Goal: Information Seeking & Learning: Learn about a topic

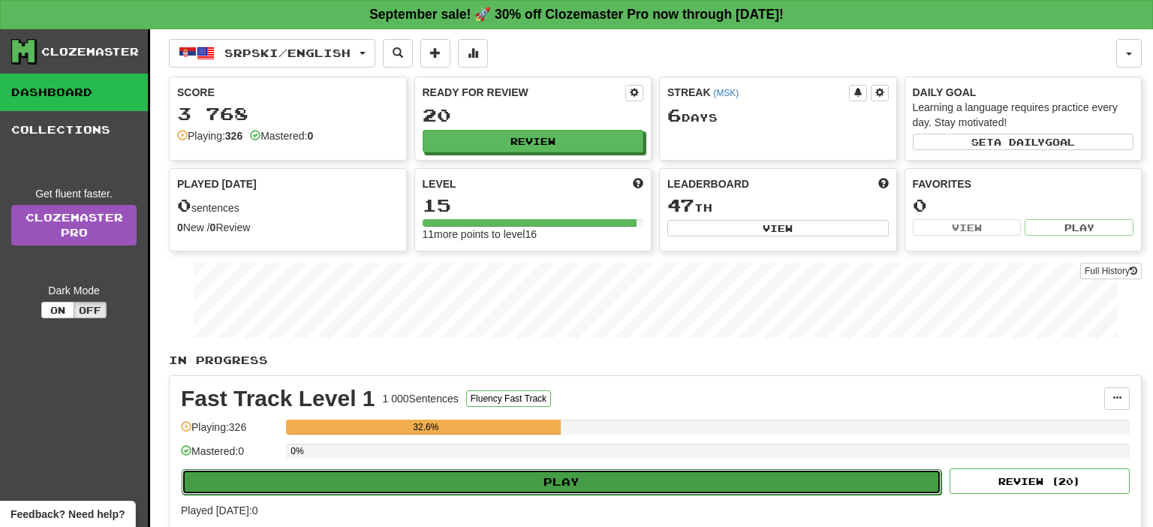
click at [570, 479] on button "Play" at bounding box center [562, 482] width 760 height 26
select select "**"
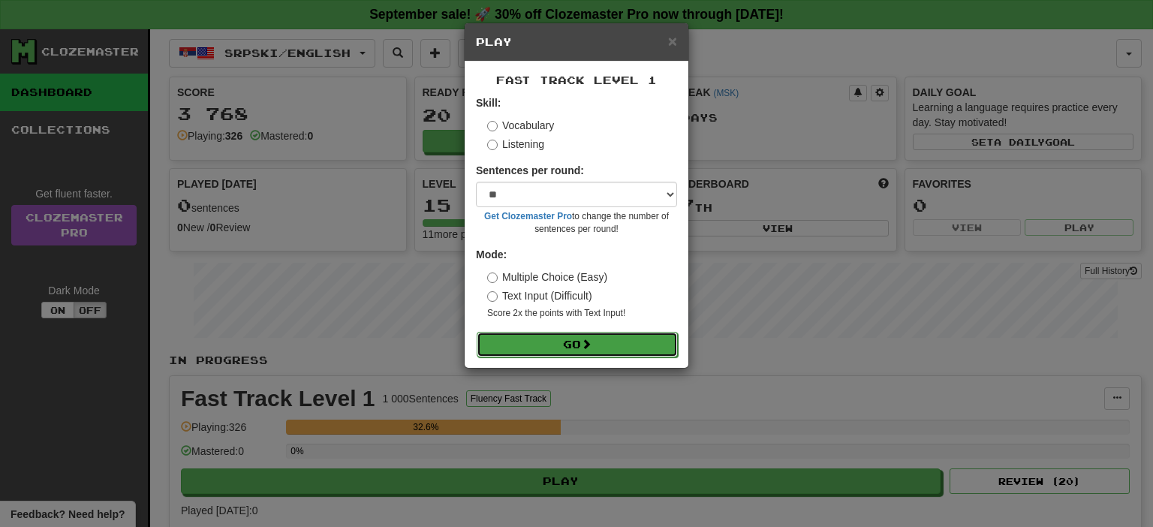
click at [586, 346] on span at bounding box center [586, 344] width 11 height 11
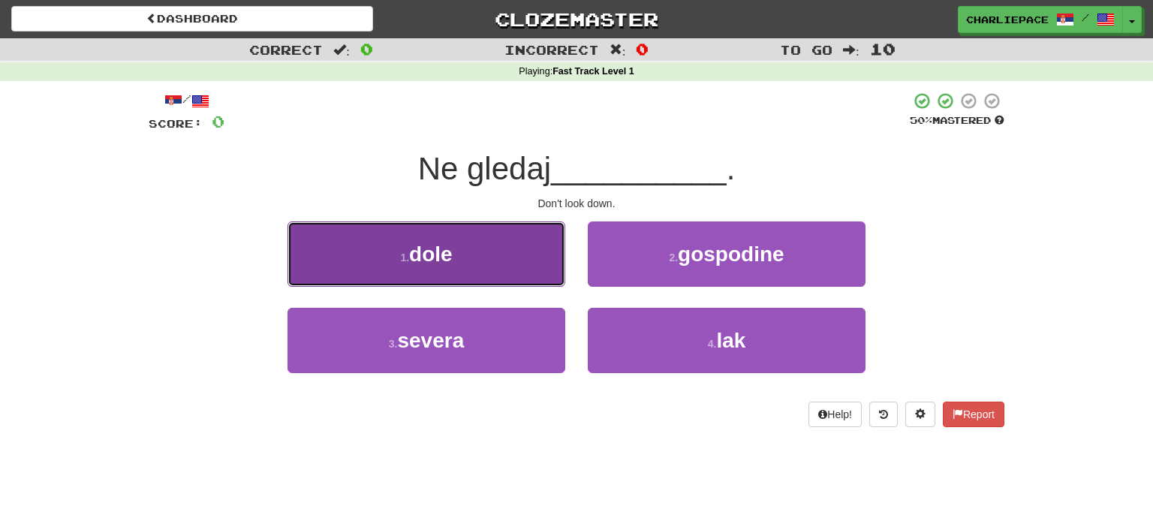
click at [482, 274] on button "1 . [PERSON_NAME]" at bounding box center [427, 254] width 278 height 65
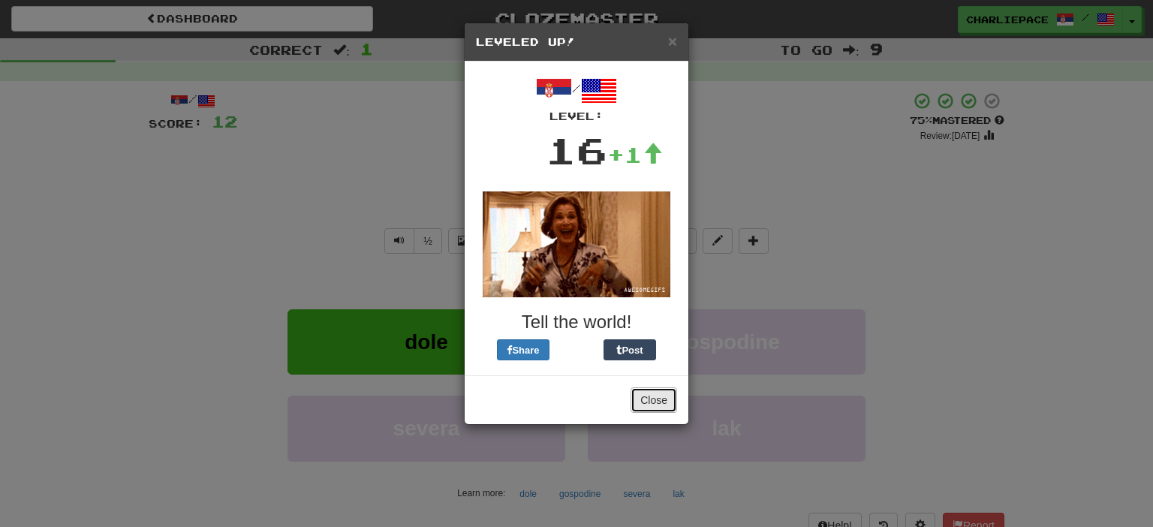
click at [650, 398] on button "Close" at bounding box center [654, 400] width 47 height 26
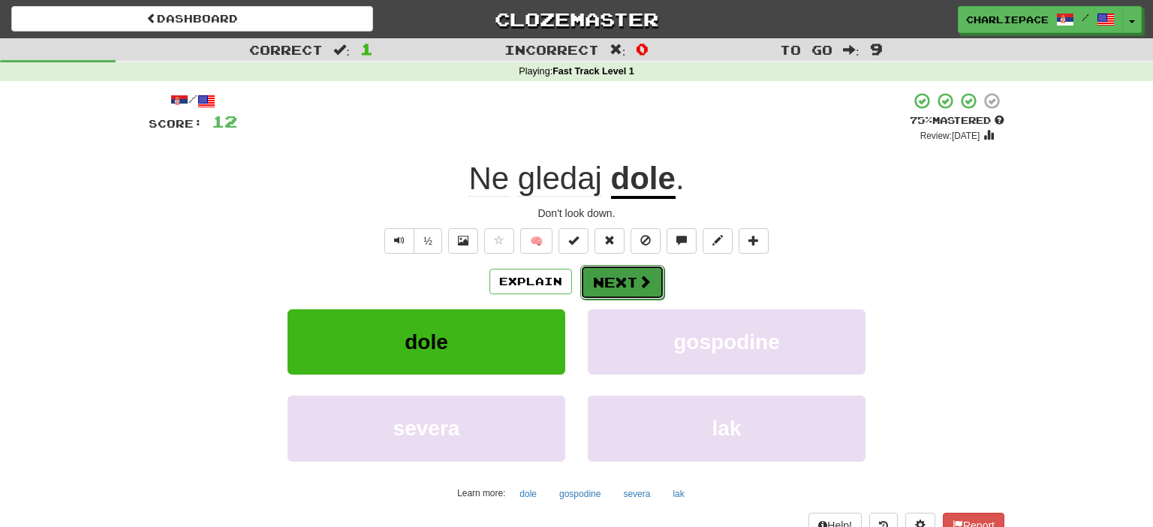
click at [638, 275] on span at bounding box center [645, 282] width 14 height 14
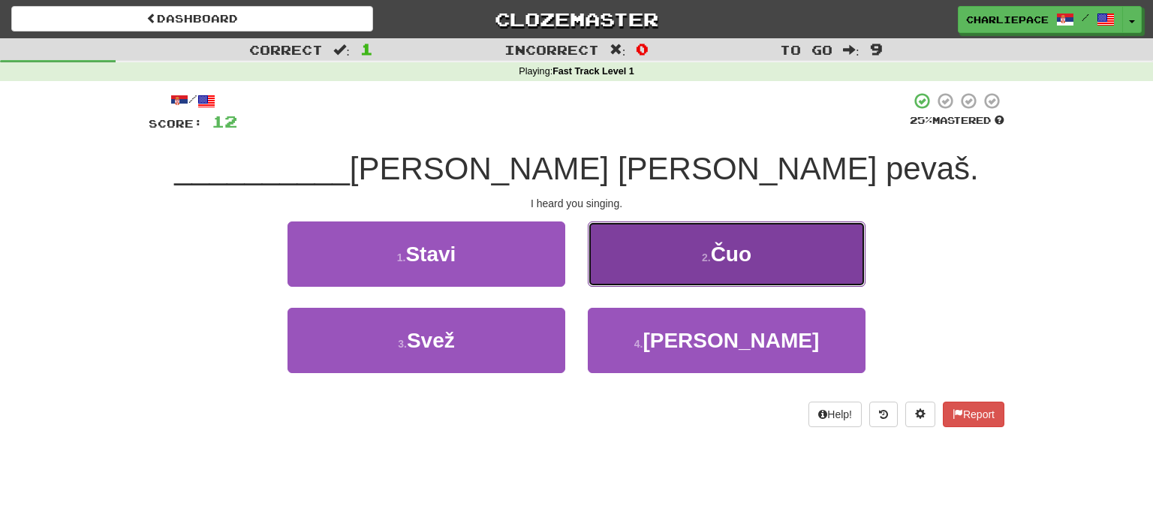
click at [729, 261] on span "Čuo" at bounding box center [731, 254] width 41 height 23
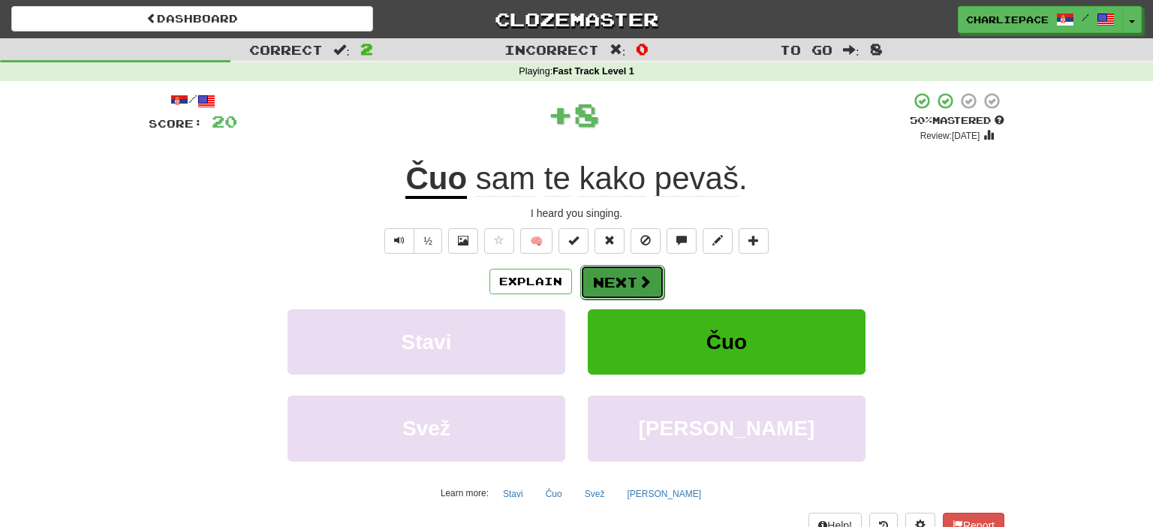
click at [623, 281] on button "Next" at bounding box center [622, 282] width 84 height 35
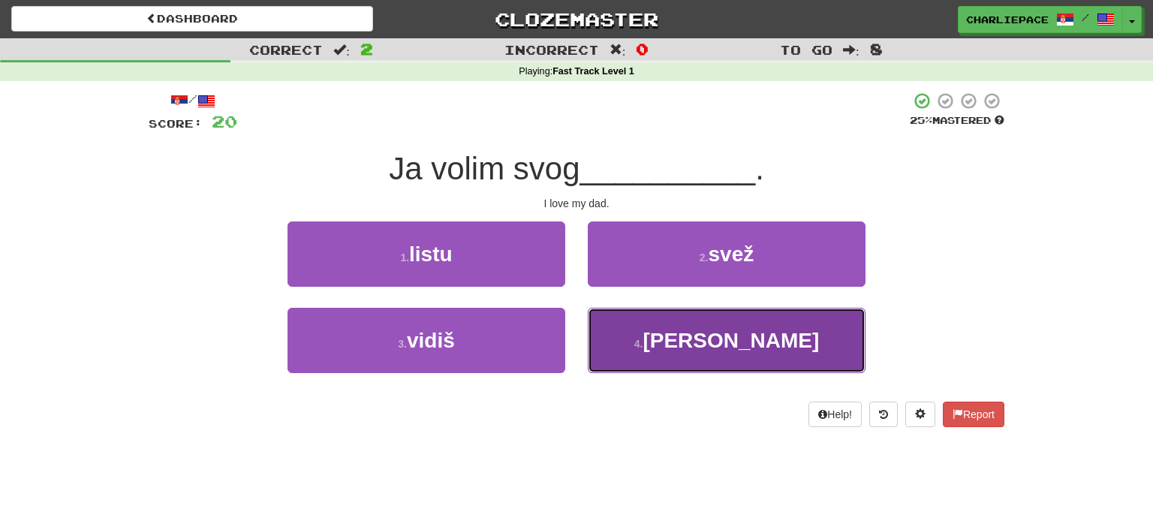
click at [704, 338] on button "4 . [PERSON_NAME]" at bounding box center [727, 340] width 278 height 65
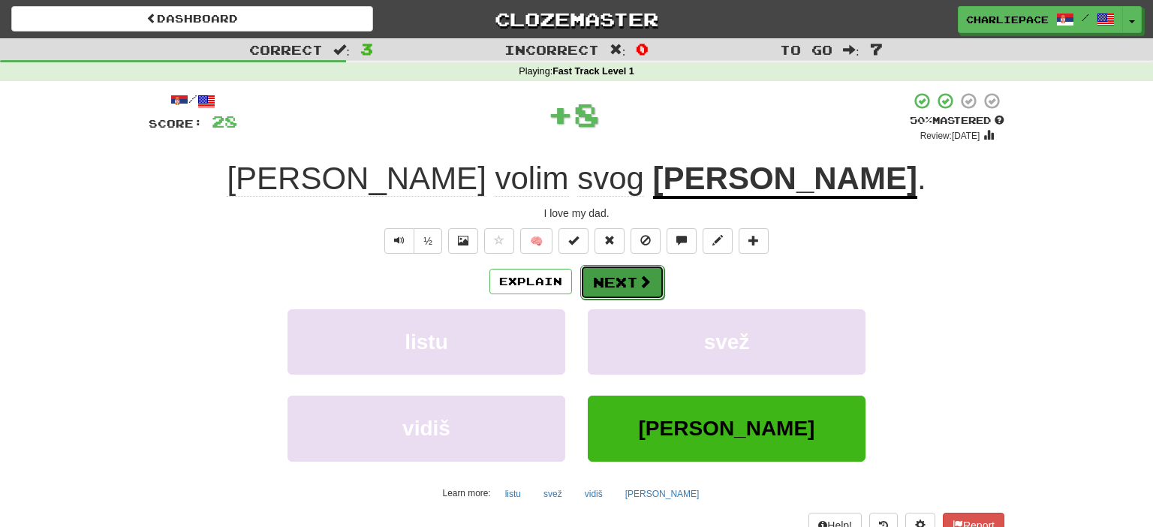
click at [646, 276] on span at bounding box center [645, 282] width 14 height 14
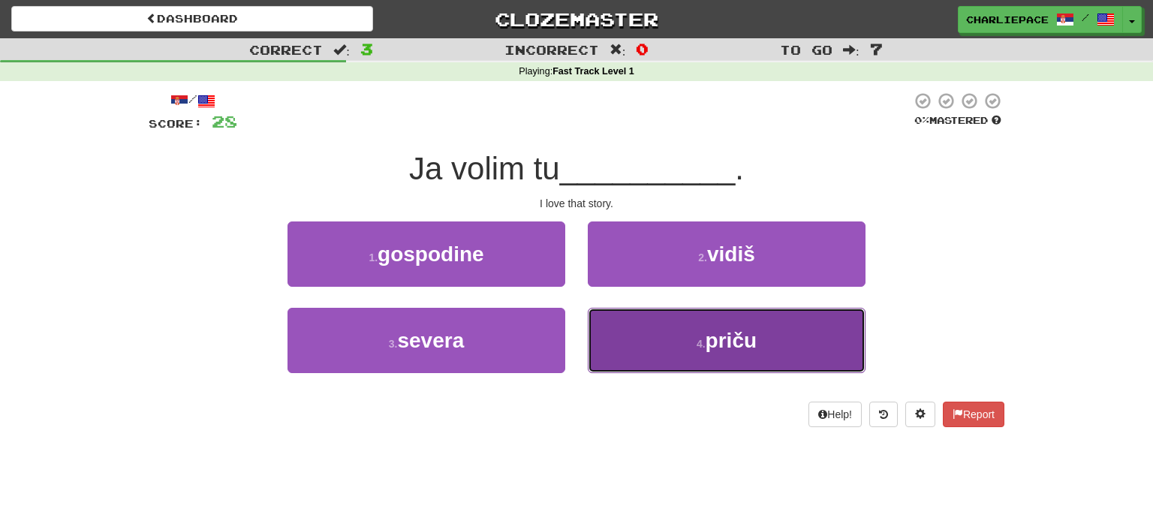
click at [800, 326] on button "4 . priču" at bounding box center [727, 340] width 278 height 65
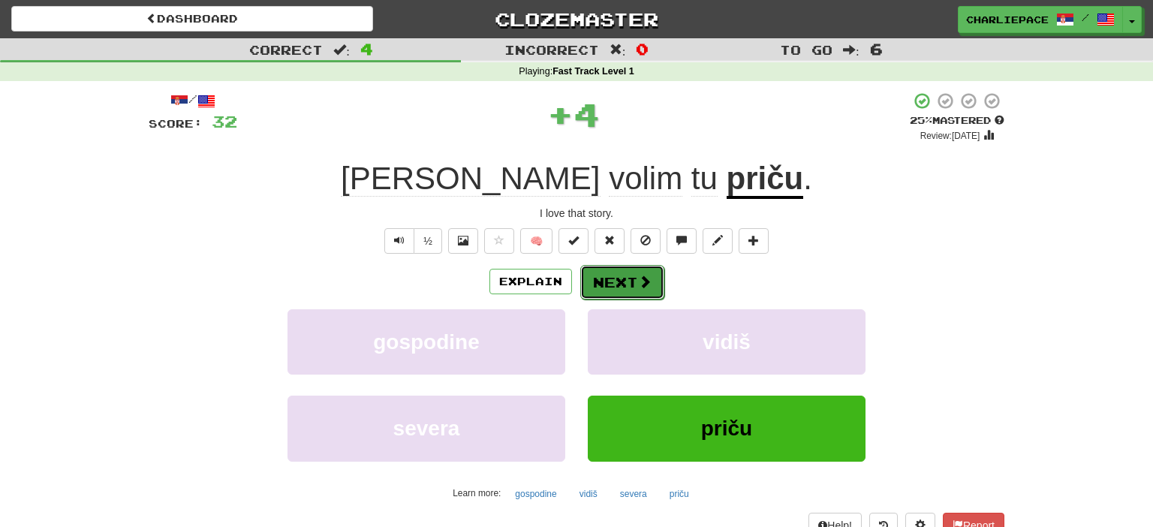
click at [620, 285] on button "Next" at bounding box center [622, 282] width 84 height 35
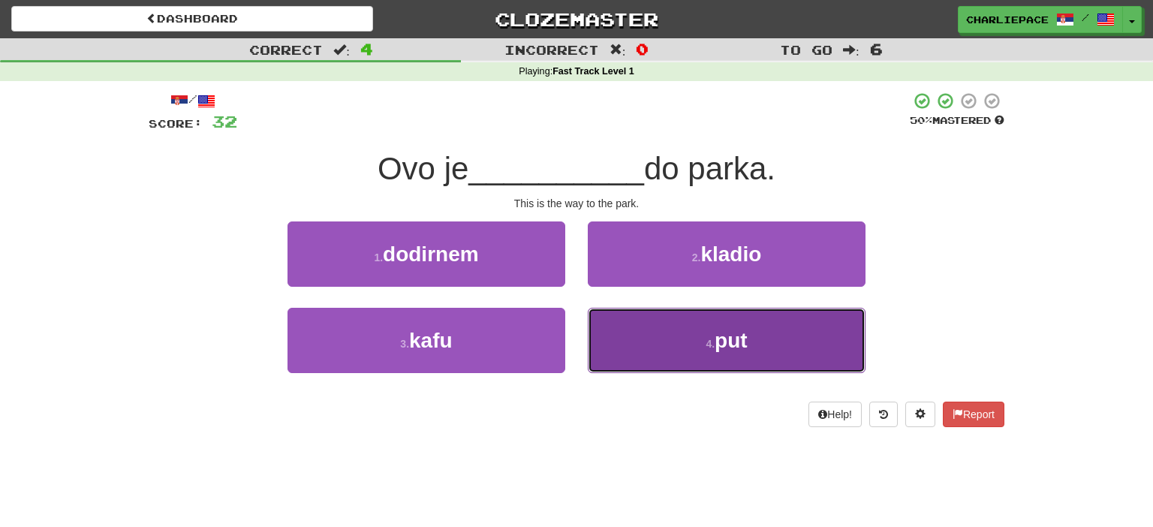
click at [710, 324] on button "4 . put" at bounding box center [727, 340] width 278 height 65
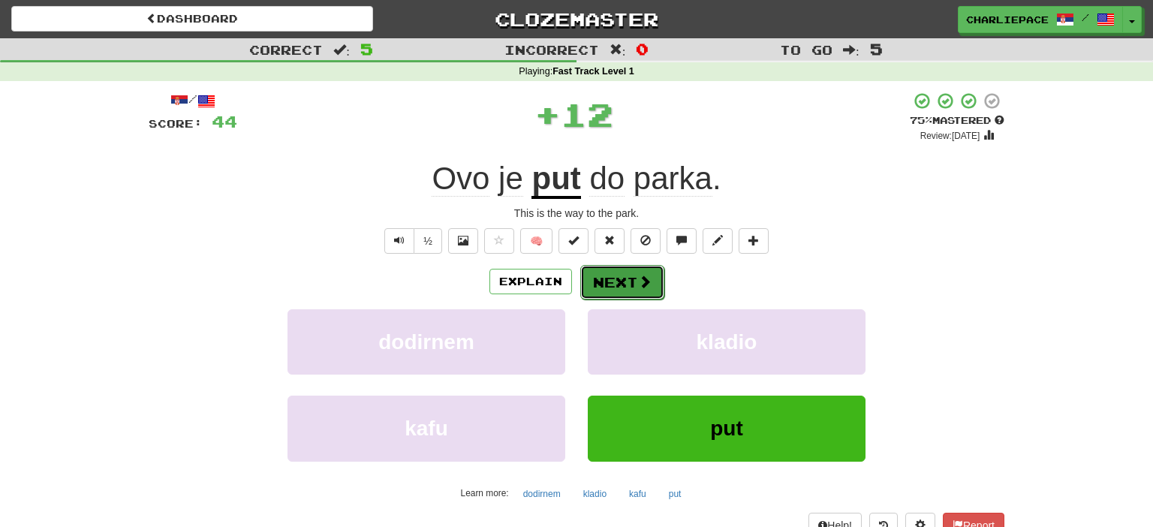
click at [626, 281] on button "Next" at bounding box center [622, 282] width 84 height 35
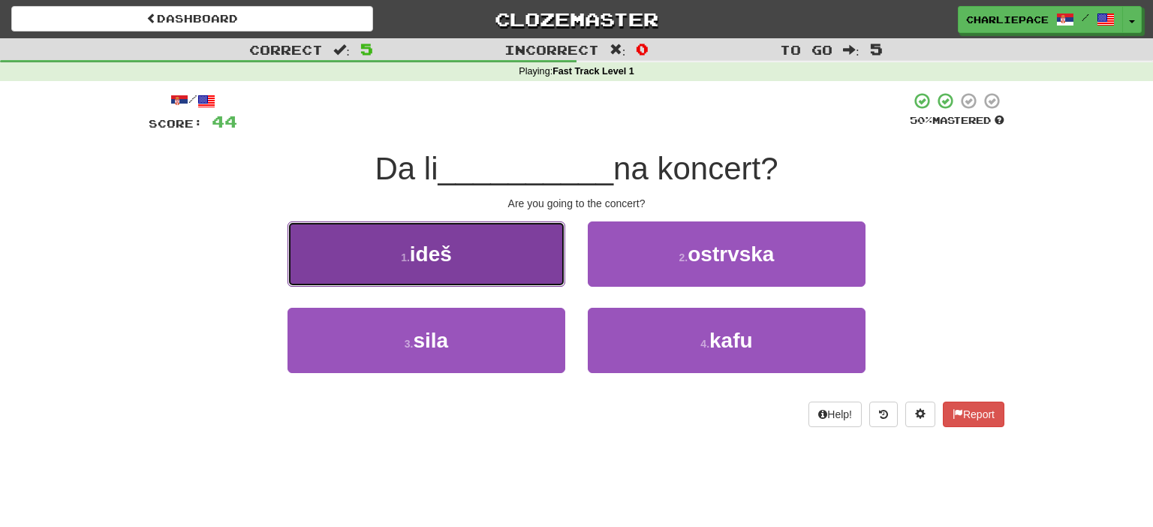
click at [473, 257] on button "1 . ideš" at bounding box center [427, 254] width 278 height 65
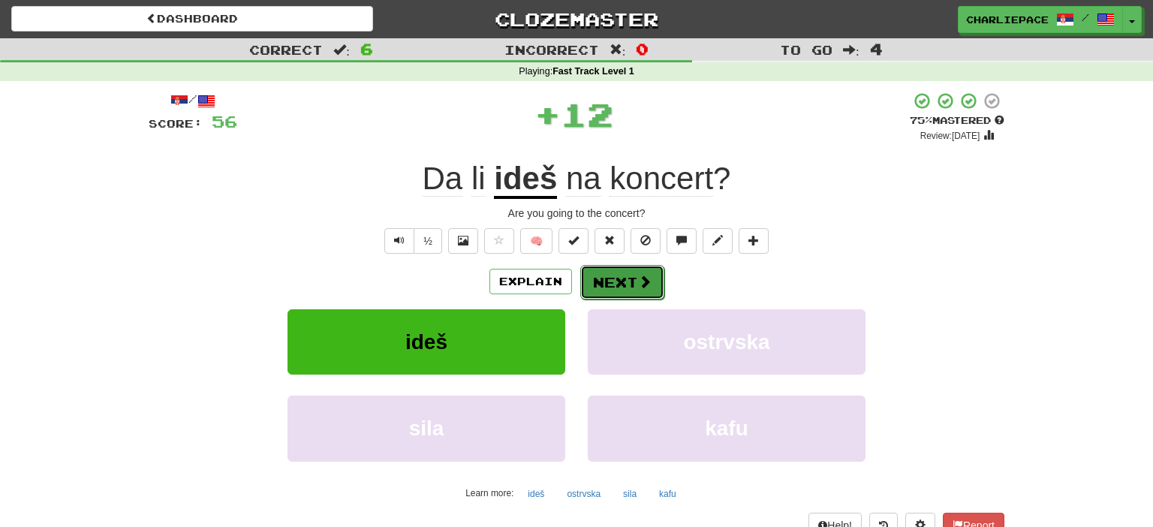
click at [621, 272] on button "Next" at bounding box center [622, 282] width 84 height 35
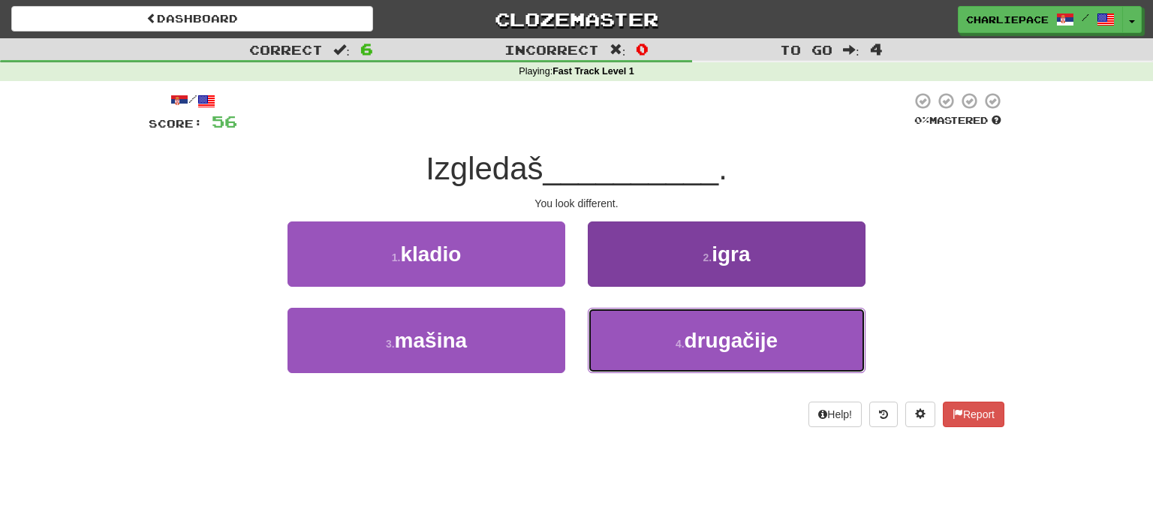
click at [725, 345] on span "drugačije" at bounding box center [731, 340] width 93 height 23
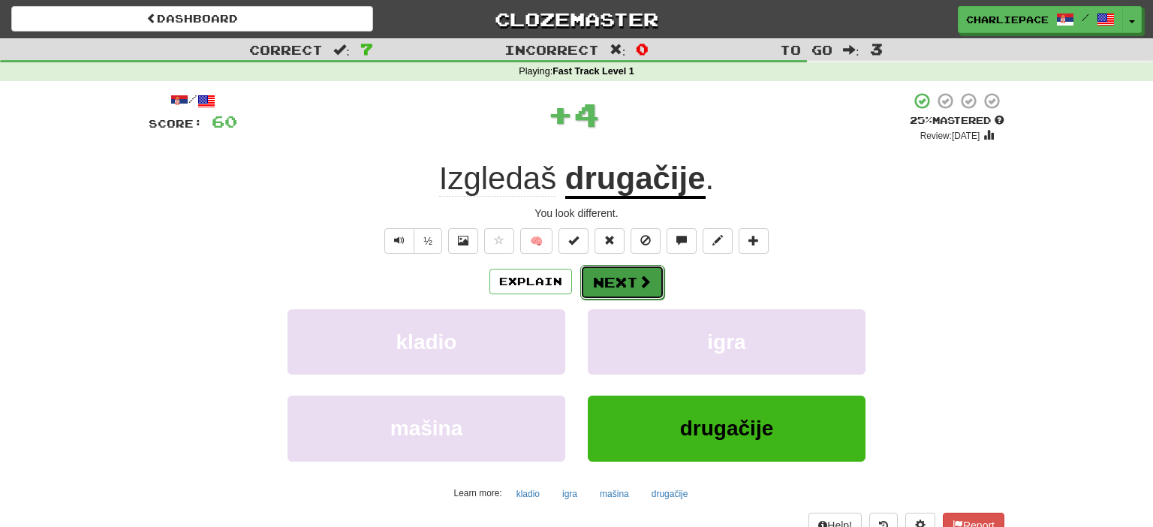
click at [601, 280] on button "Next" at bounding box center [622, 282] width 84 height 35
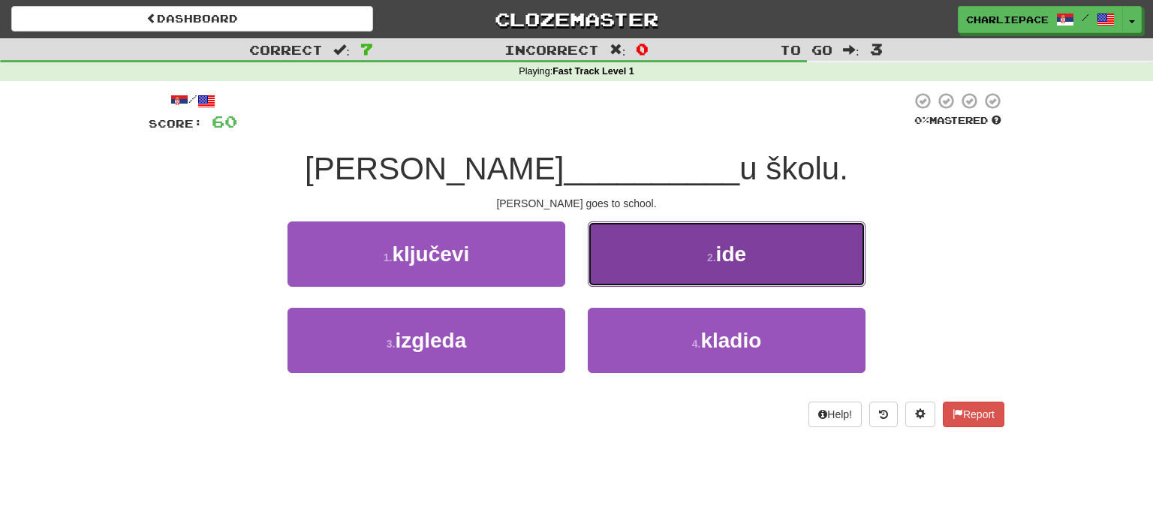
click at [687, 264] on button "2 . ide" at bounding box center [727, 254] width 278 height 65
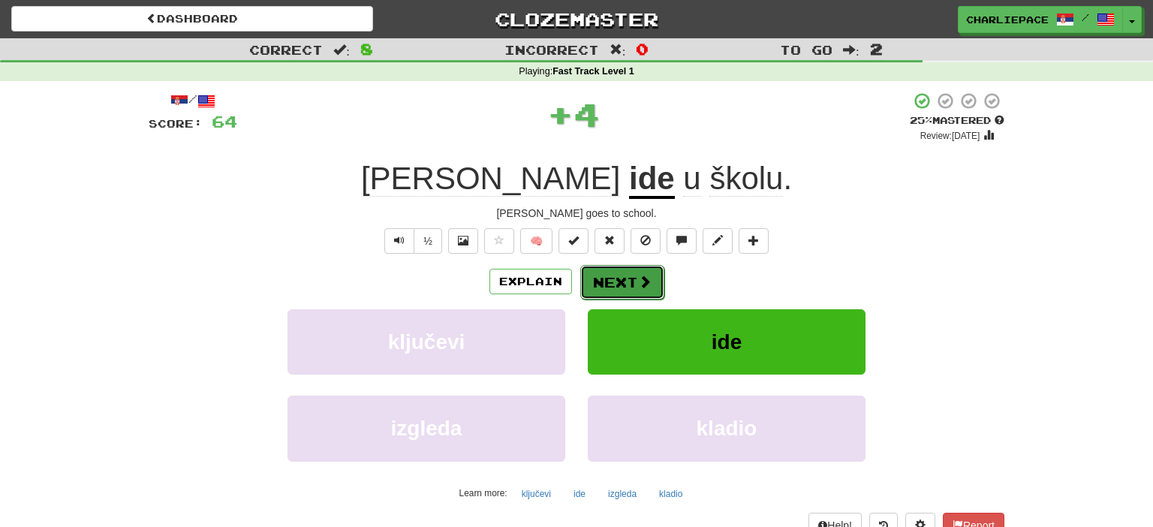
click at [611, 276] on button "Next" at bounding box center [622, 282] width 84 height 35
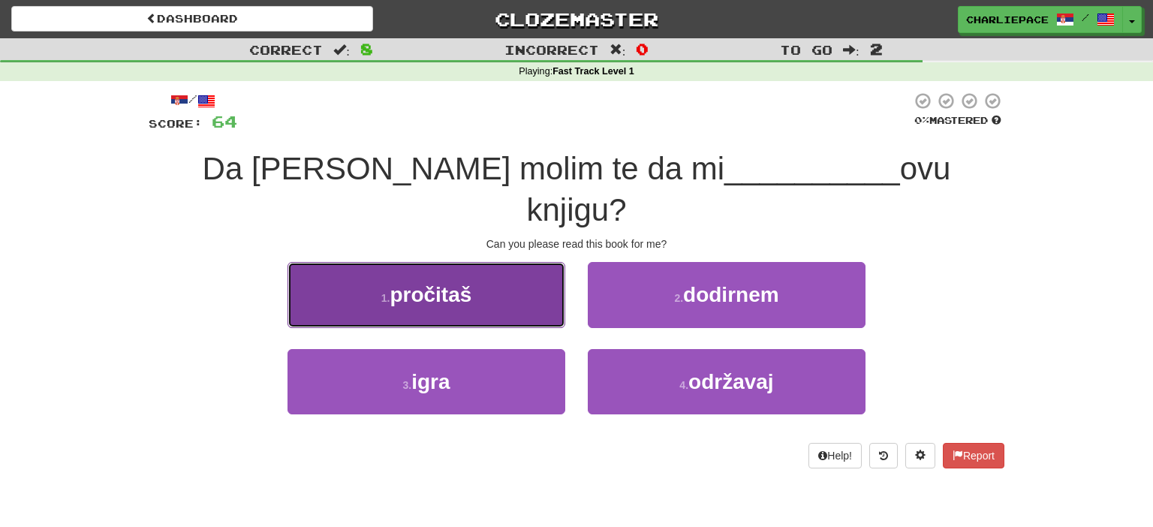
click at [434, 283] on span "pročitaš" at bounding box center [431, 294] width 82 height 23
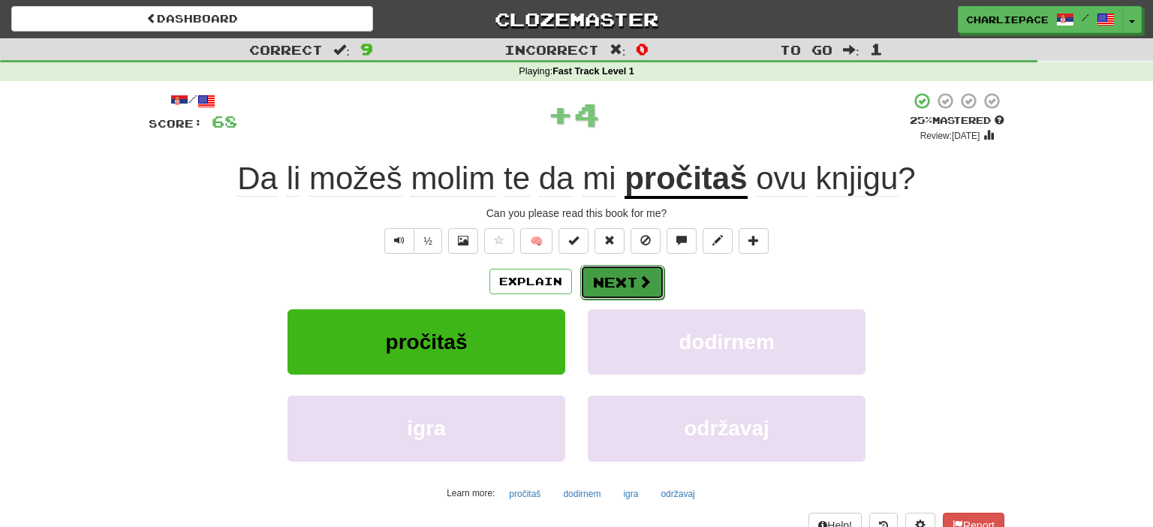
click at [641, 276] on span at bounding box center [645, 282] width 14 height 14
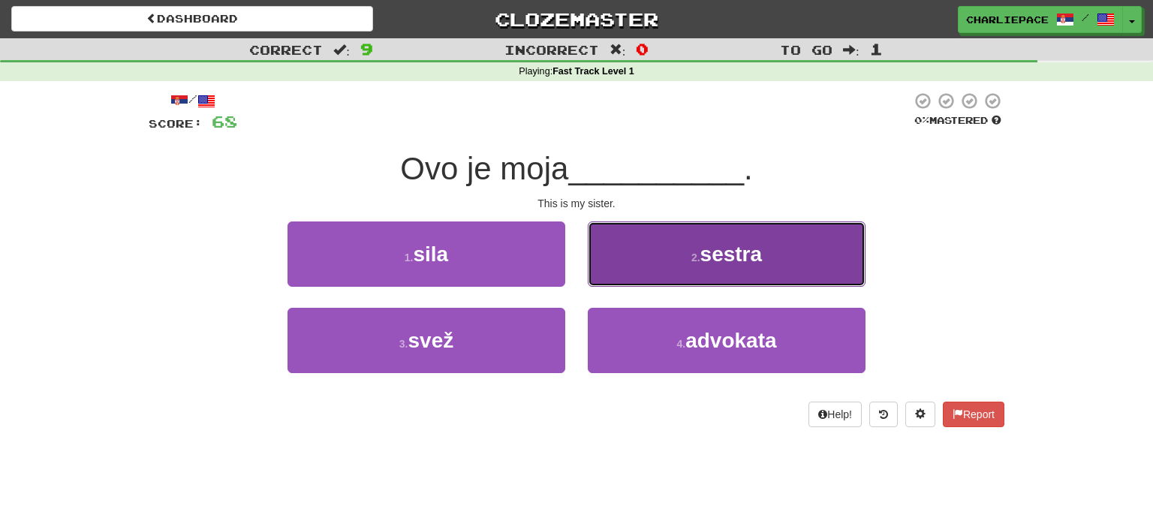
click at [662, 266] on button "2 . sestra" at bounding box center [727, 254] width 278 height 65
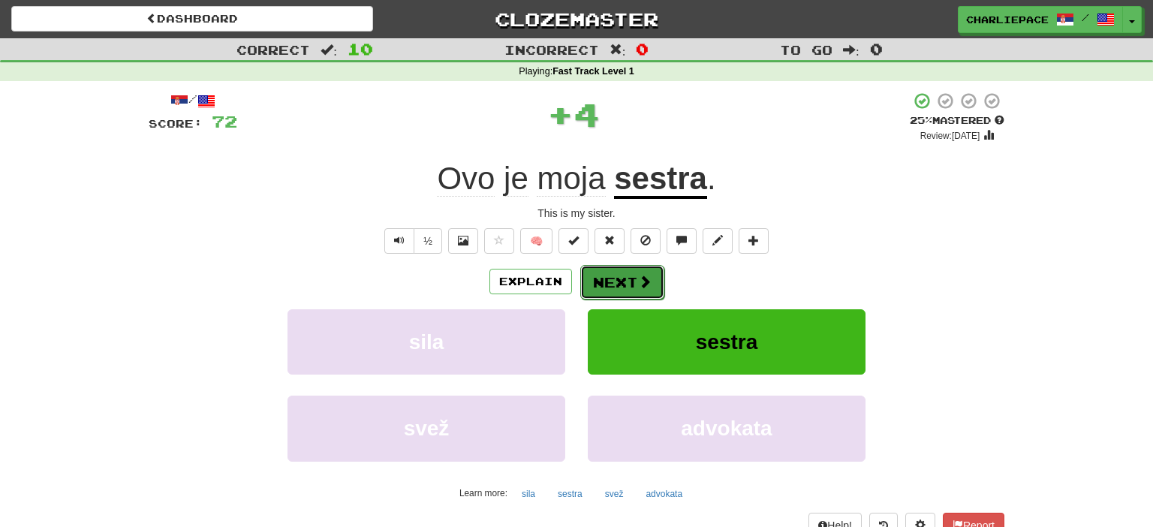
click at [612, 266] on button "Next" at bounding box center [622, 282] width 84 height 35
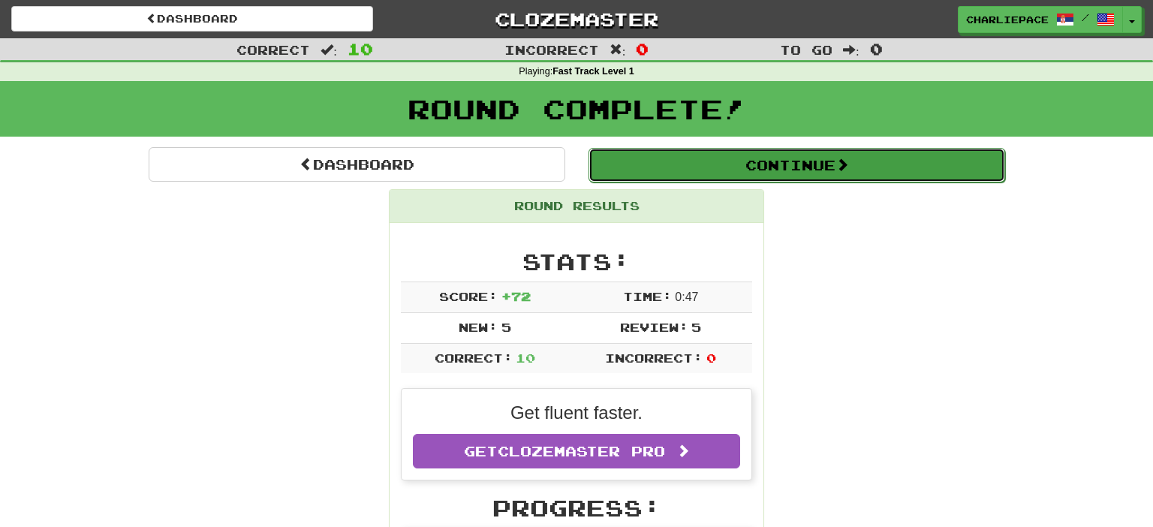
click at [728, 173] on button "Continue" at bounding box center [797, 165] width 417 height 35
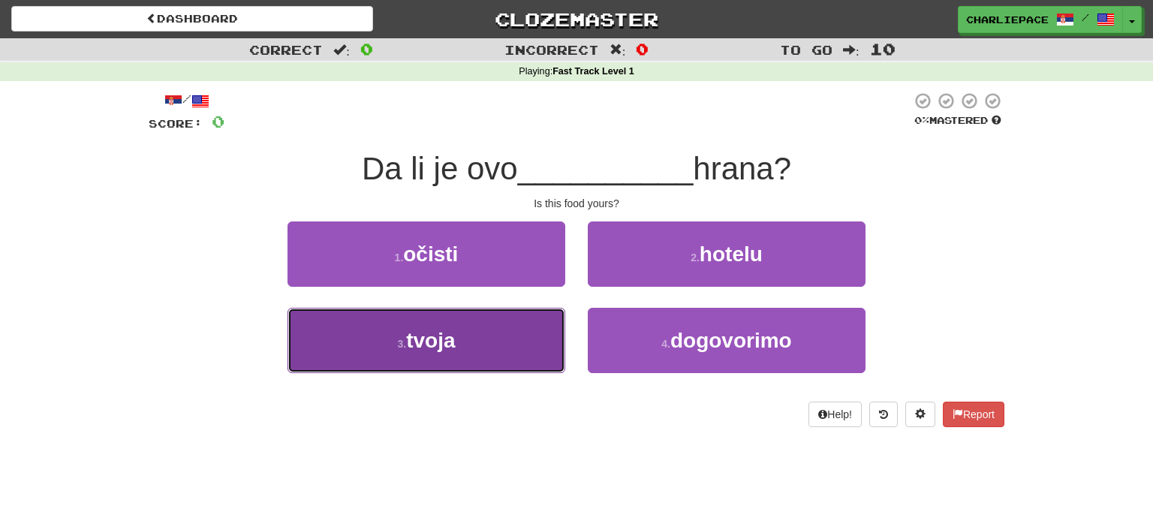
click at [461, 344] on button "3 . tvoja" at bounding box center [427, 340] width 278 height 65
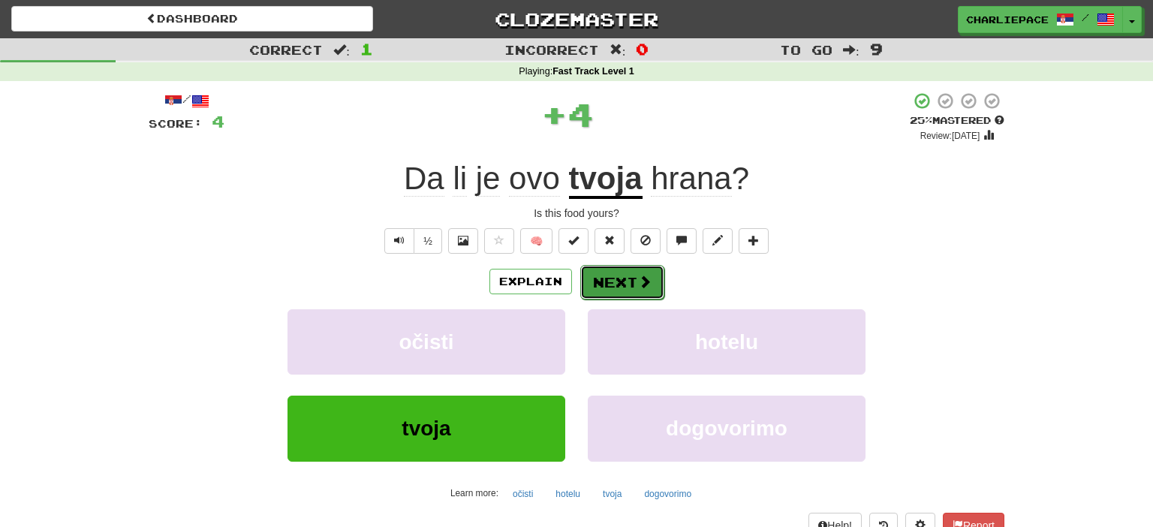
click at [603, 282] on button "Next" at bounding box center [622, 282] width 84 height 35
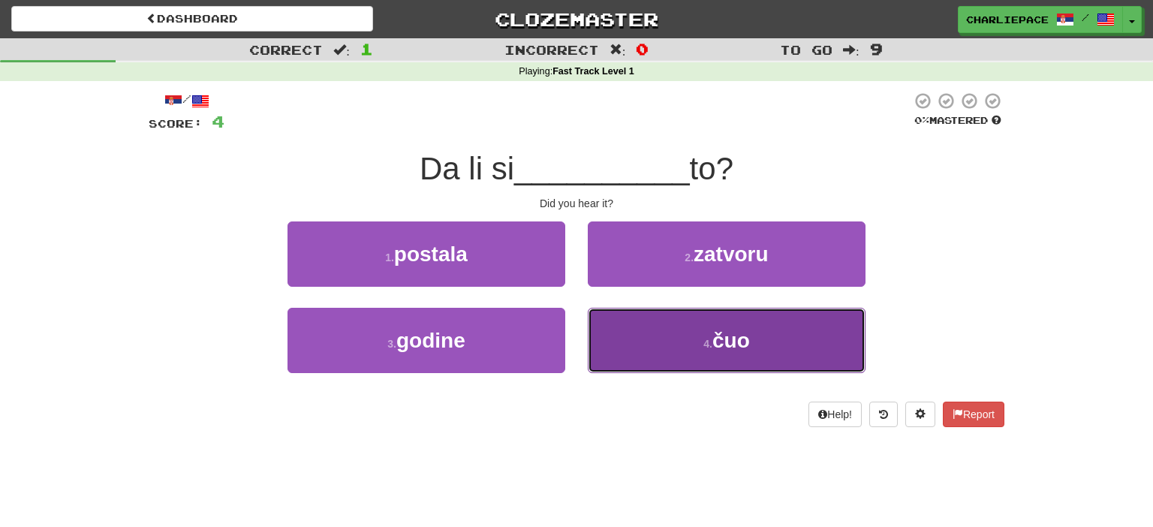
click at [752, 340] on button "4 . čuo" at bounding box center [727, 340] width 278 height 65
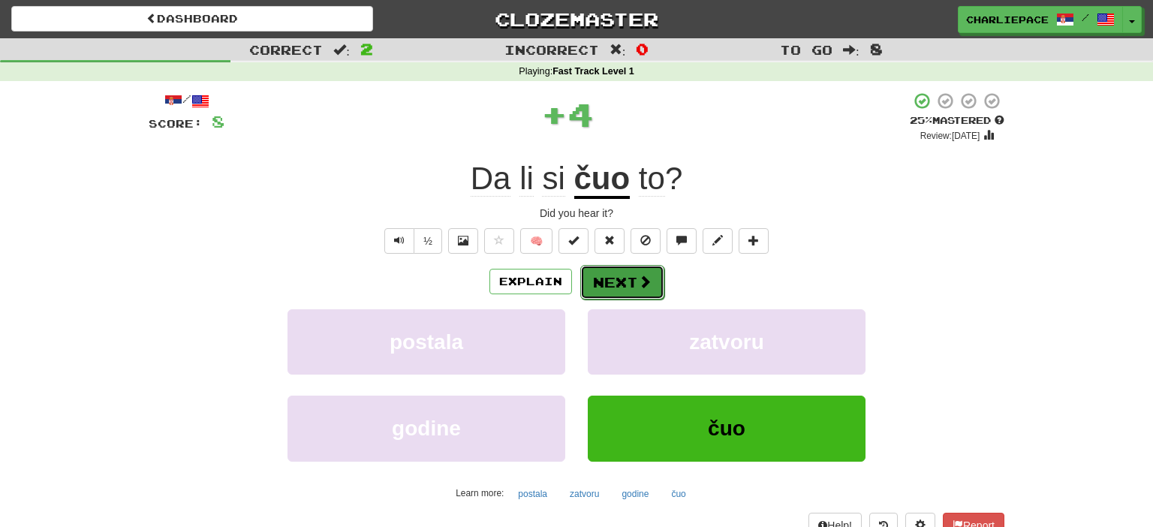
click at [605, 280] on button "Next" at bounding box center [622, 282] width 84 height 35
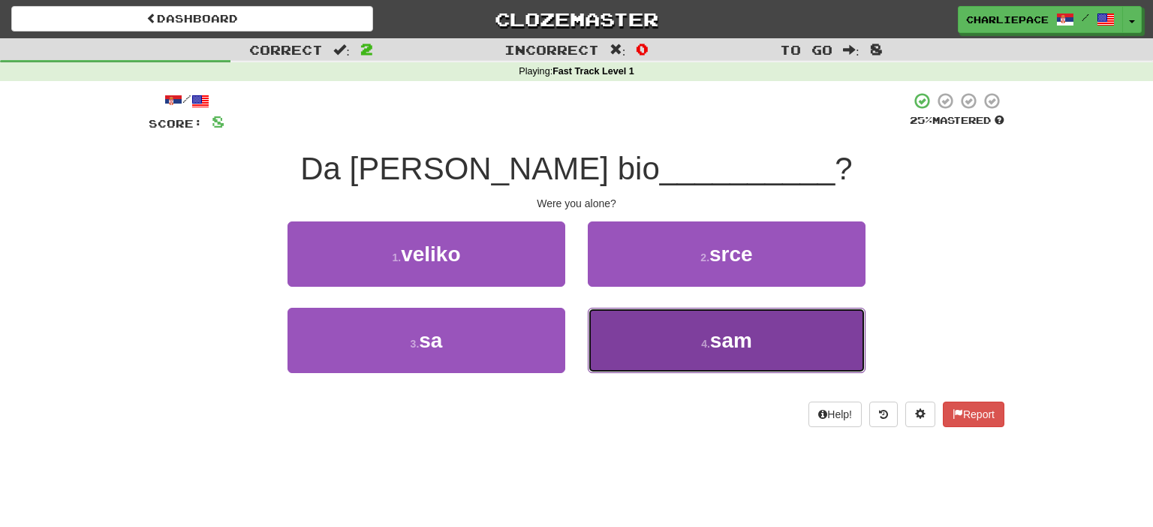
click at [722, 345] on span "sam" at bounding box center [731, 340] width 42 height 23
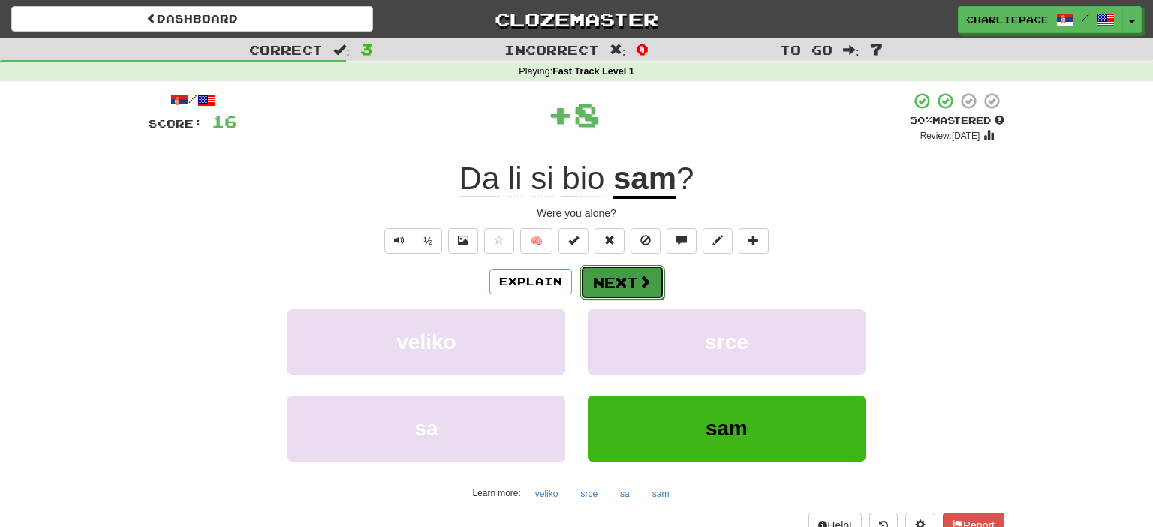
click at [592, 285] on button "Next" at bounding box center [622, 282] width 84 height 35
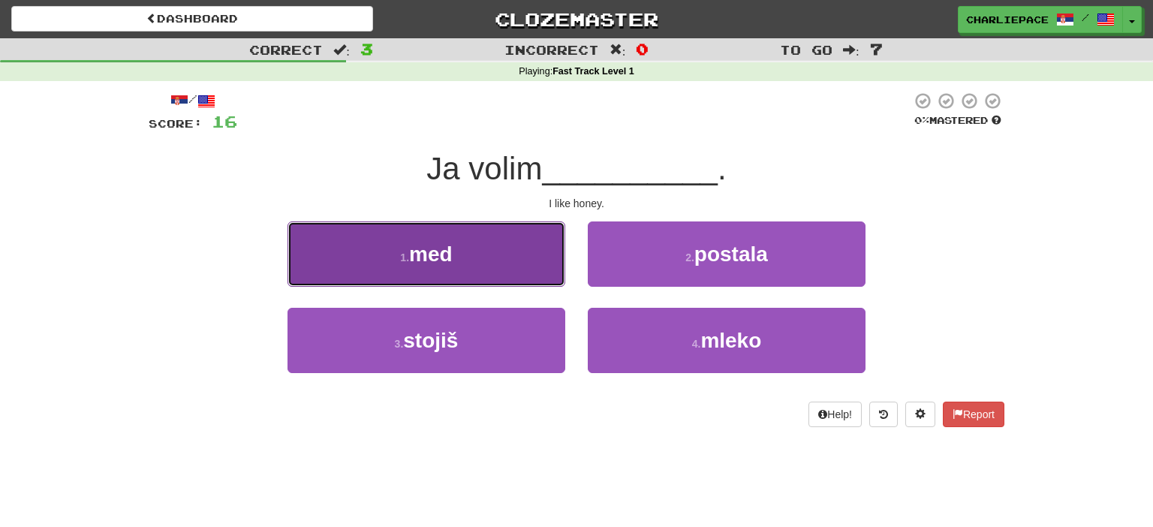
click at [420, 266] on span "med" at bounding box center [431, 254] width 44 height 23
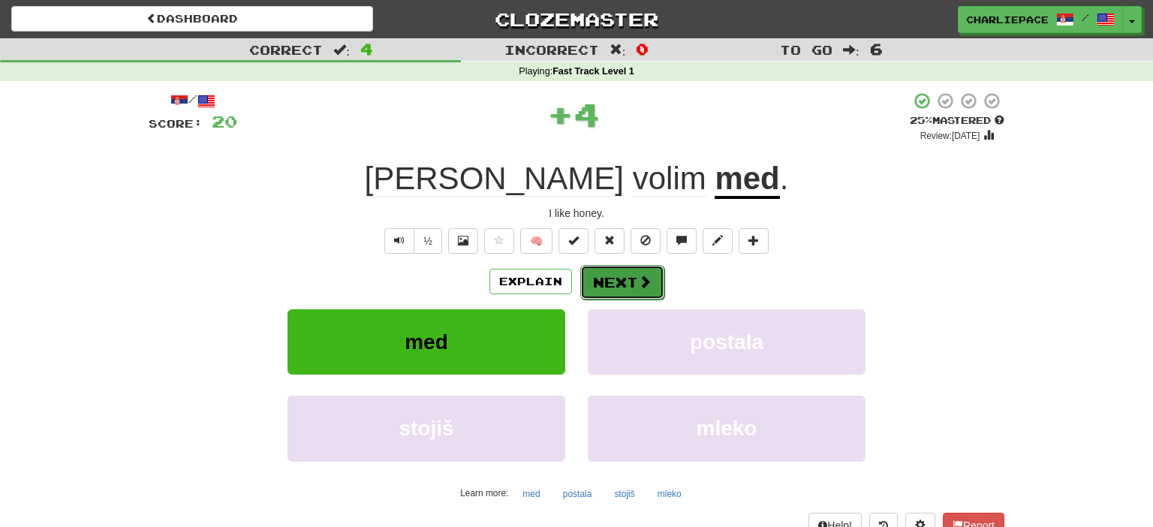
click at [620, 289] on button "Next" at bounding box center [622, 282] width 84 height 35
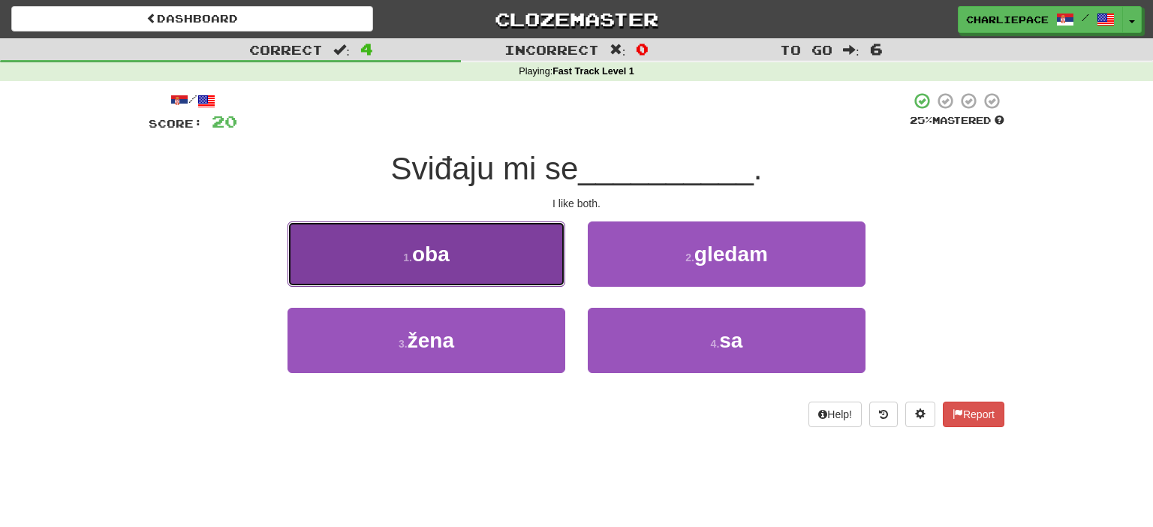
click at [445, 274] on button "1 . oba" at bounding box center [427, 254] width 278 height 65
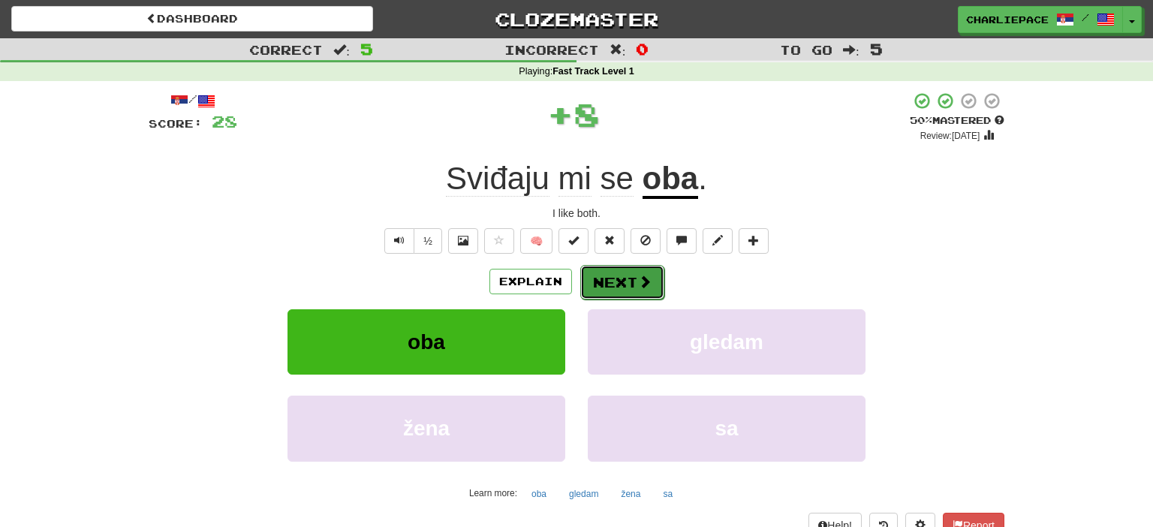
click at [617, 281] on button "Next" at bounding box center [622, 282] width 84 height 35
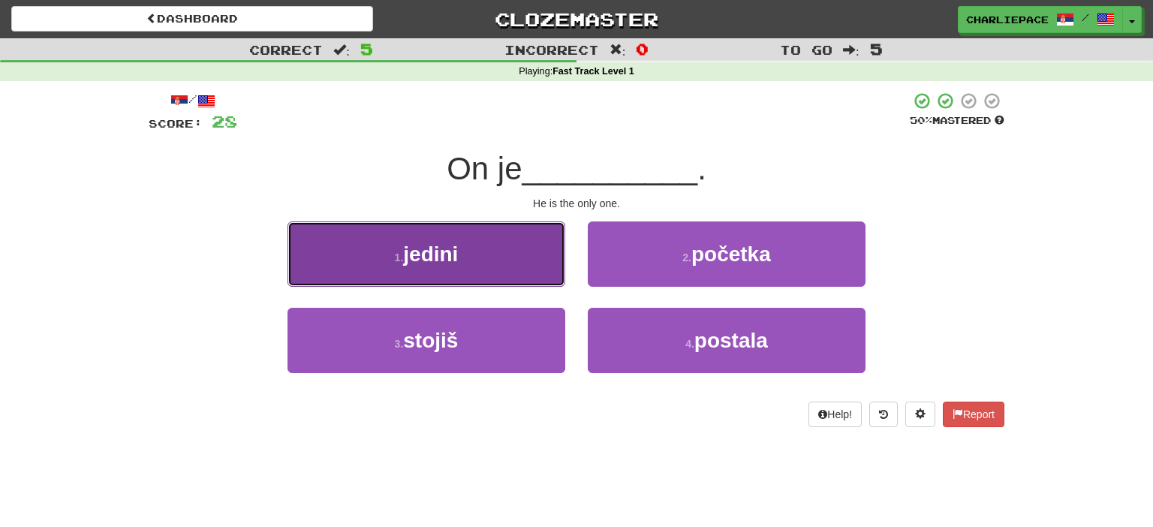
click at [466, 258] on button "1 . jedini" at bounding box center [427, 254] width 278 height 65
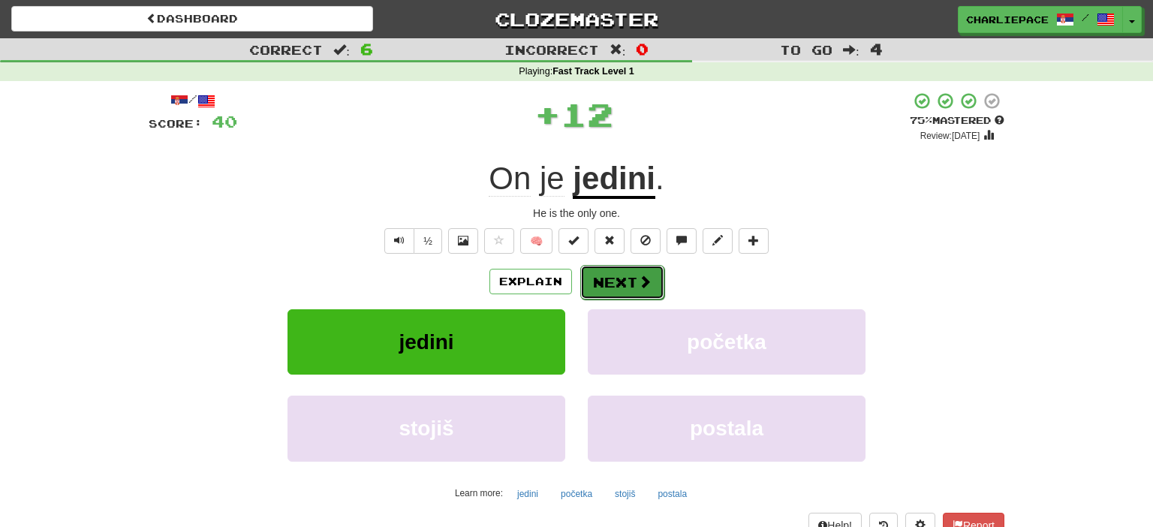
click at [627, 281] on button "Next" at bounding box center [622, 282] width 84 height 35
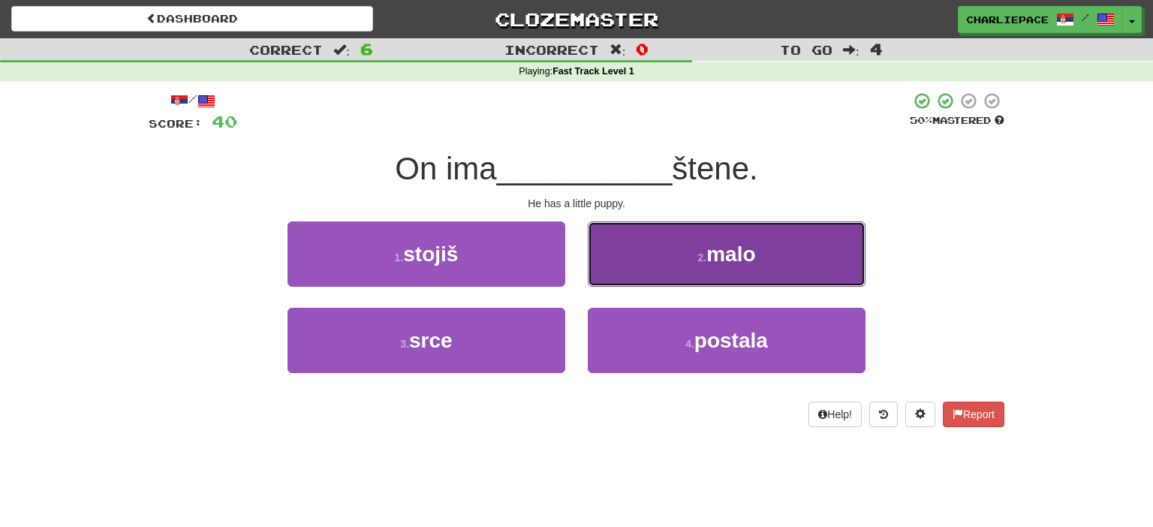
click at [692, 257] on button "2 . malo" at bounding box center [727, 254] width 278 height 65
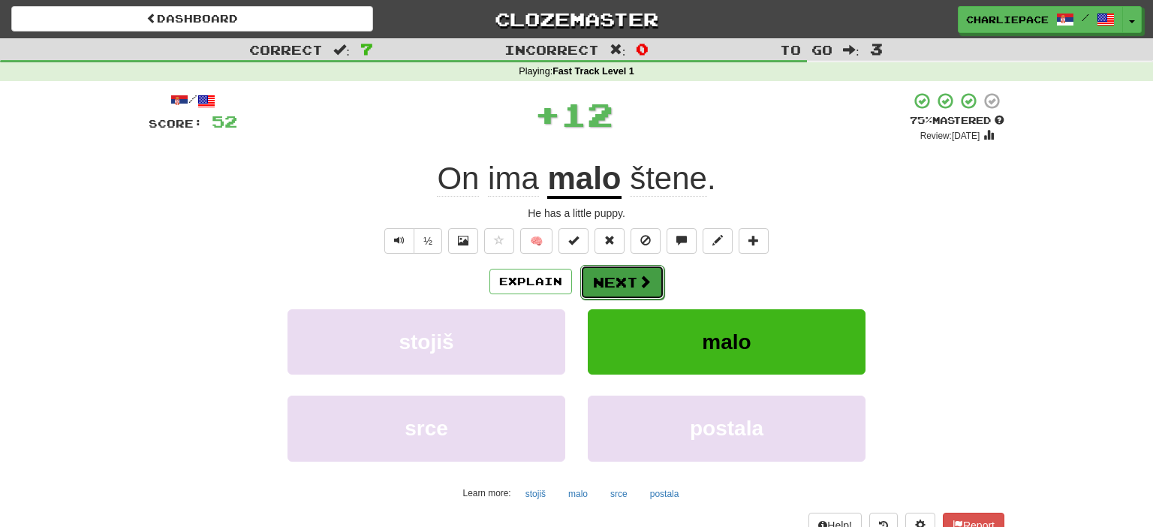
click at [620, 287] on button "Next" at bounding box center [622, 282] width 84 height 35
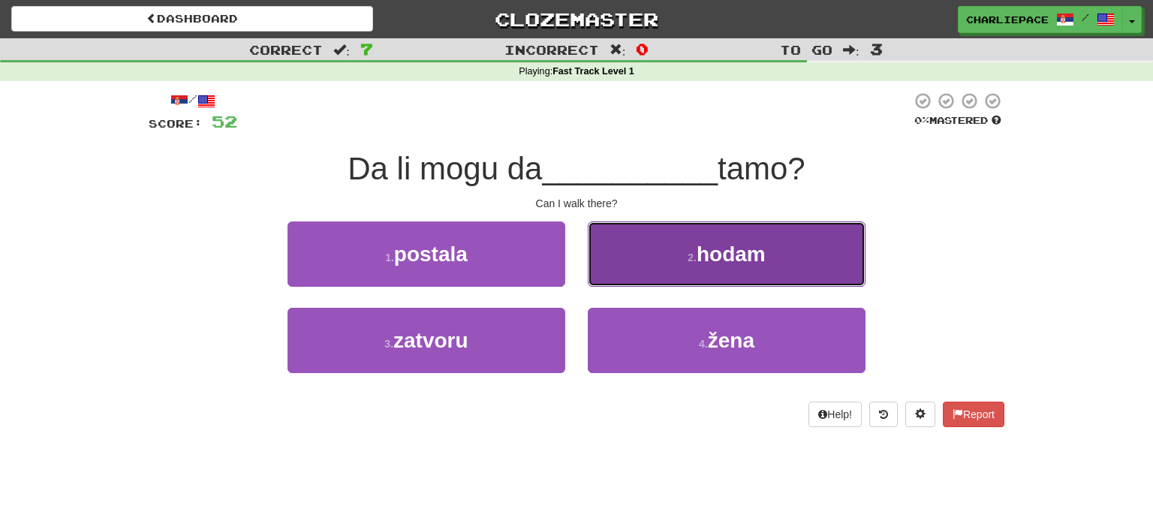
click at [641, 269] on button "2 . hodam" at bounding box center [727, 254] width 278 height 65
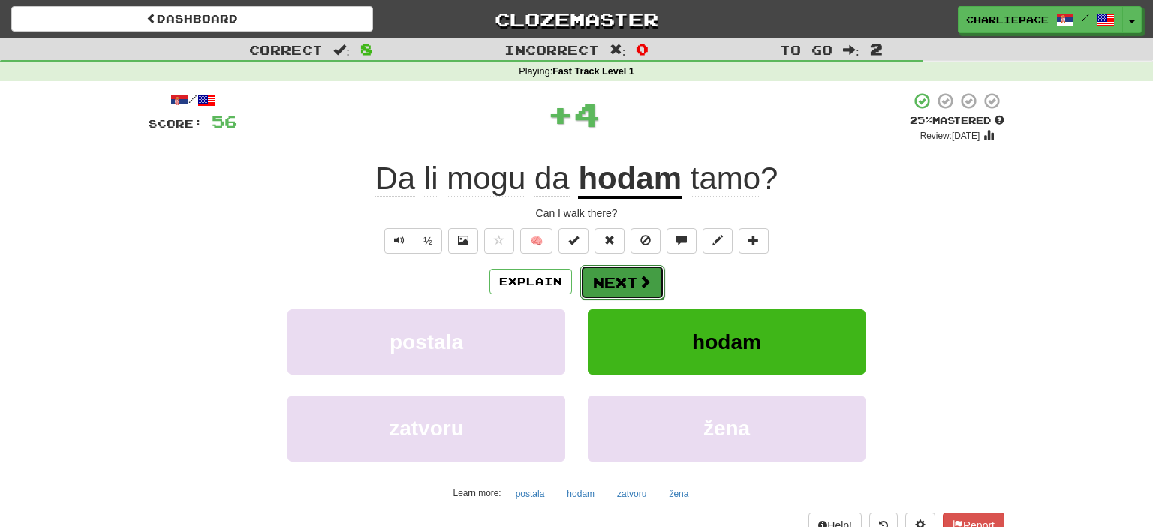
click at [618, 284] on button "Next" at bounding box center [622, 282] width 84 height 35
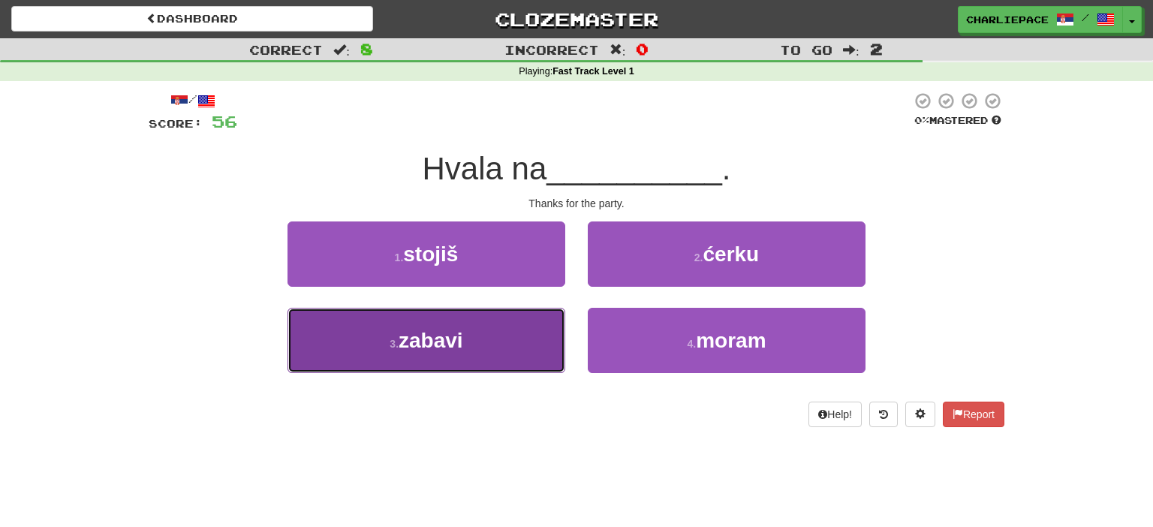
click at [479, 332] on button "3 . zabavi" at bounding box center [427, 340] width 278 height 65
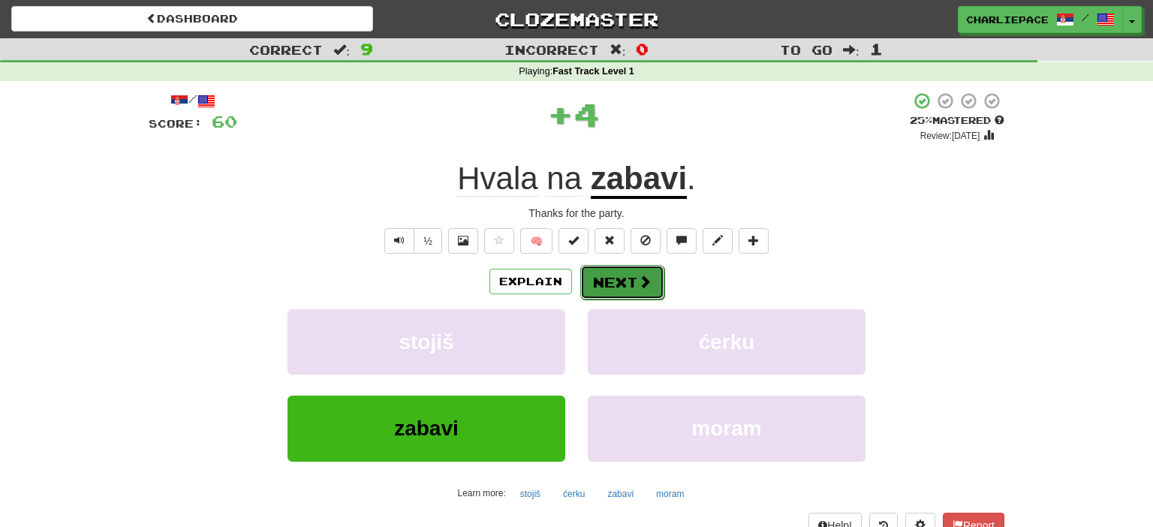
click at [592, 284] on button "Next" at bounding box center [622, 282] width 84 height 35
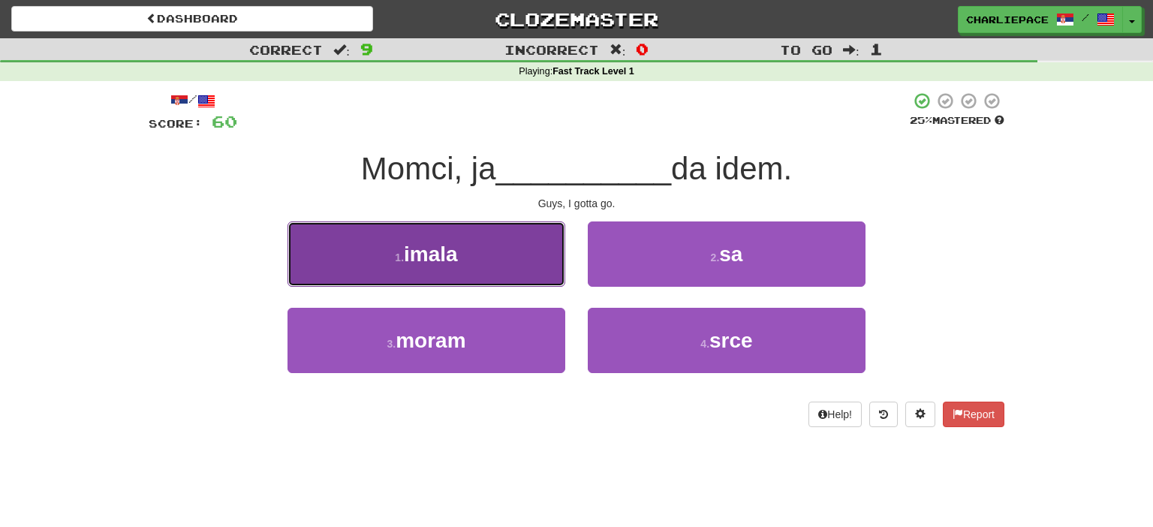
click at [512, 274] on button "1 . imala" at bounding box center [427, 254] width 278 height 65
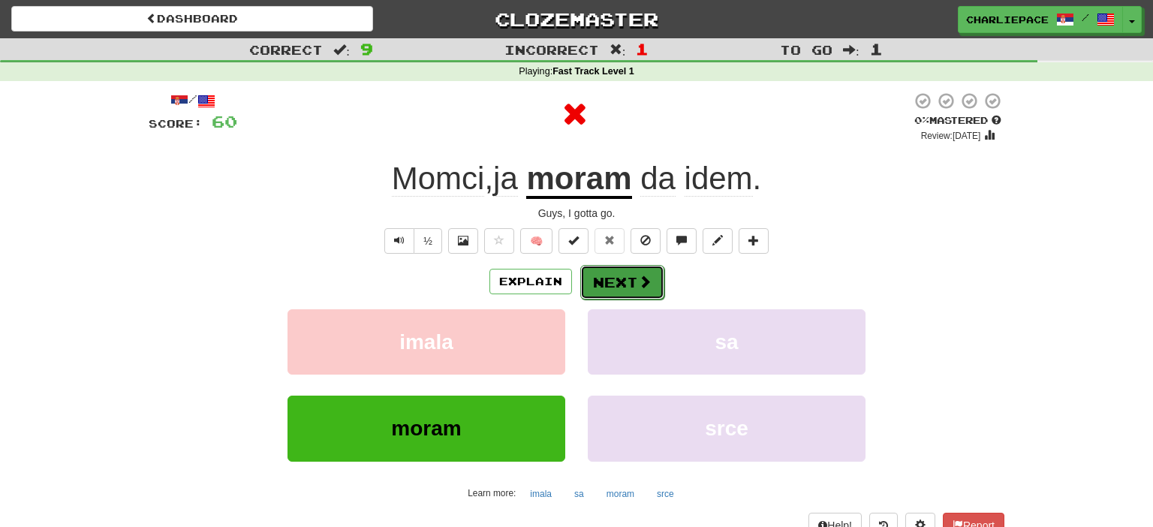
click at [650, 282] on span at bounding box center [645, 282] width 14 height 14
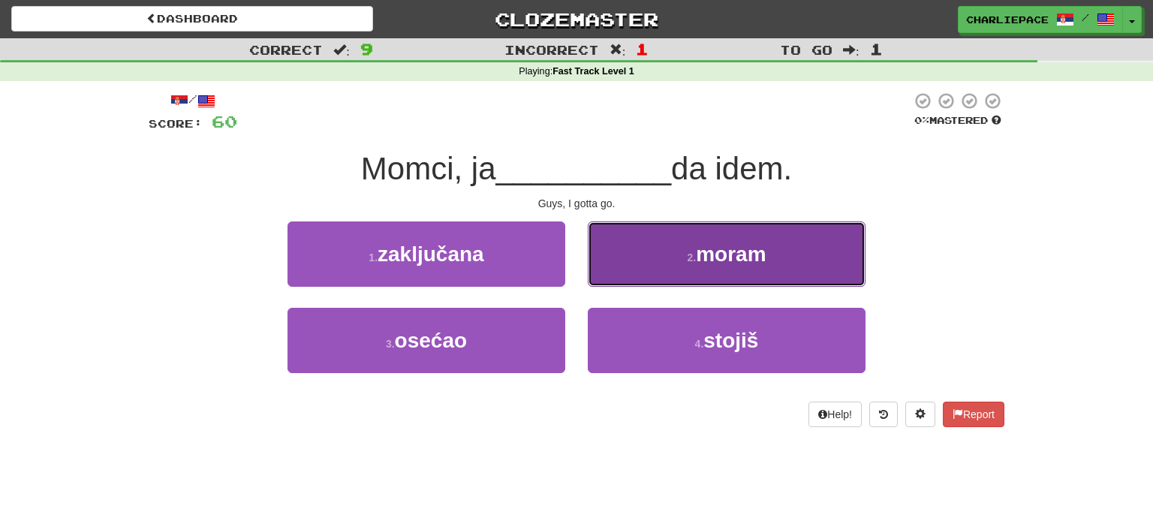
click at [698, 251] on button "2 . [GEOGRAPHIC_DATA]" at bounding box center [727, 254] width 278 height 65
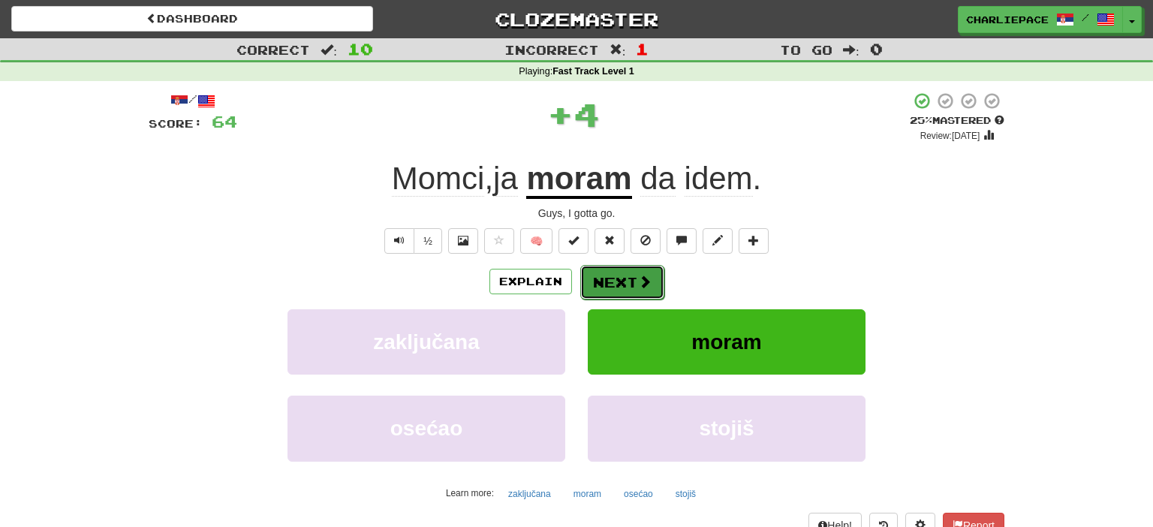
click at [606, 275] on button "Next" at bounding box center [622, 282] width 84 height 35
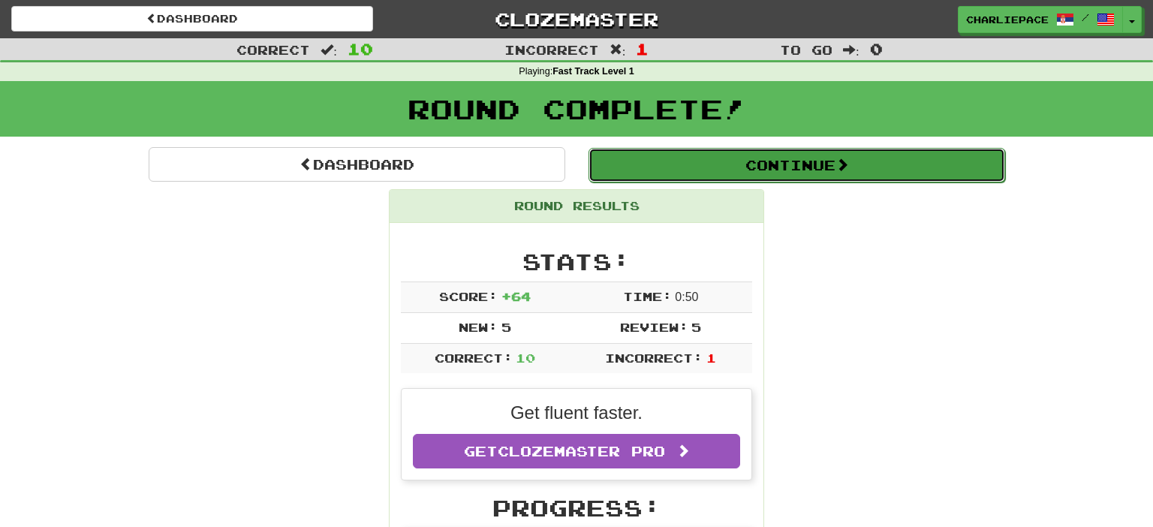
click at [784, 175] on button "Continue" at bounding box center [797, 165] width 417 height 35
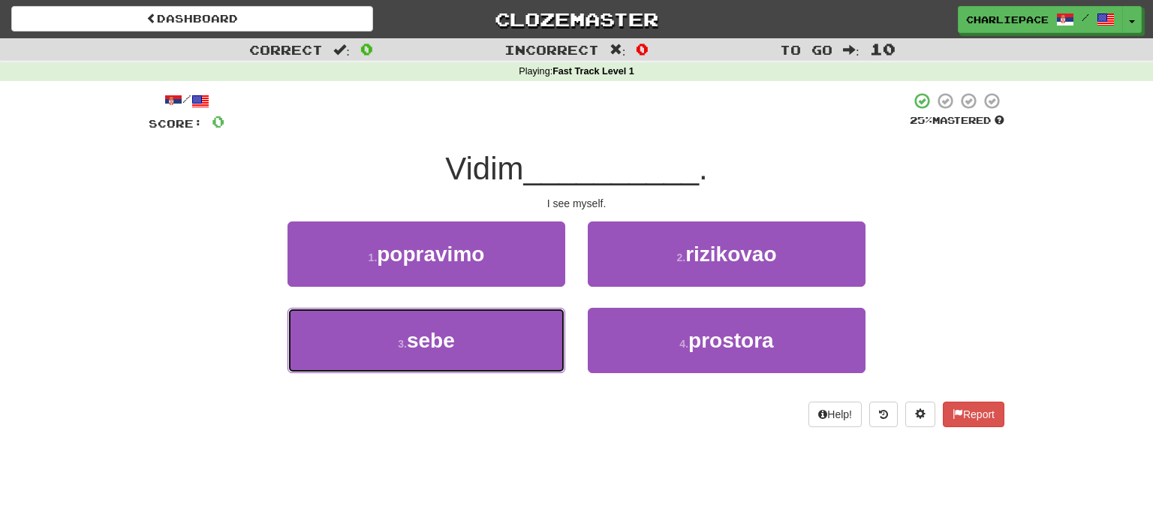
drag, startPoint x: 464, startPoint y: 336, endPoint x: 500, endPoint y: 302, distance: 49.9
click at [463, 336] on button "3 . sebe" at bounding box center [427, 340] width 278 height 65
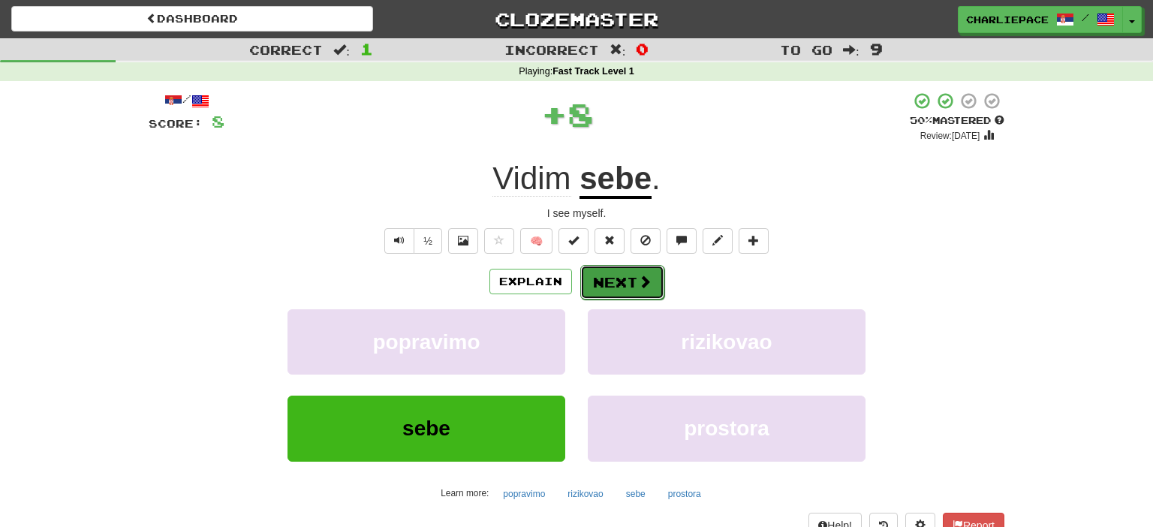
click at [641, 277] on span at bounding box center [645, 282] width 14 height 14
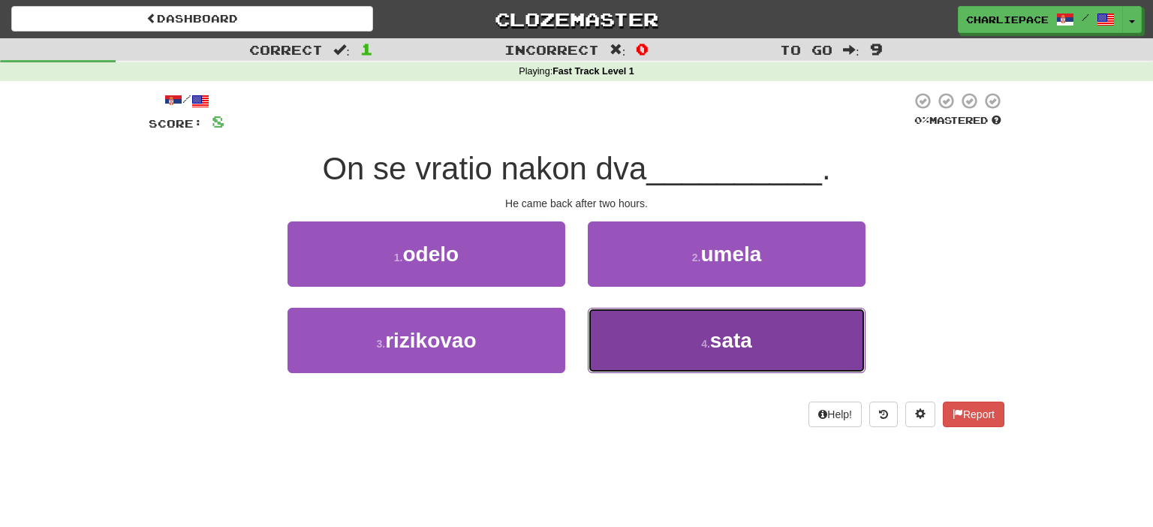
click at [743, 333] on span "sata" at bounding box center [731, 340] width 42 height 23
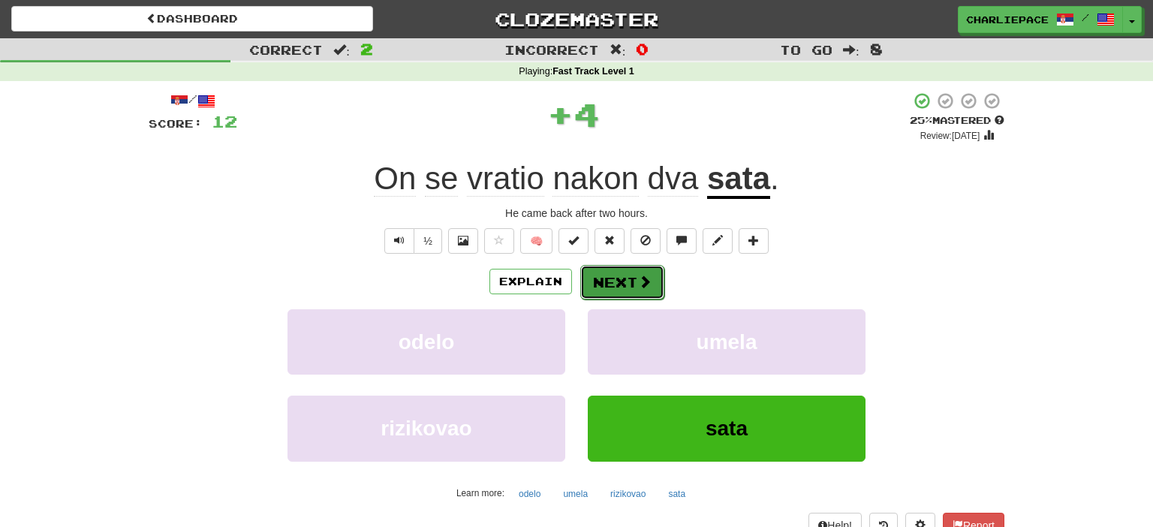
click at [638, 279] on span at bounding box center [645, 282] width 14 height 14
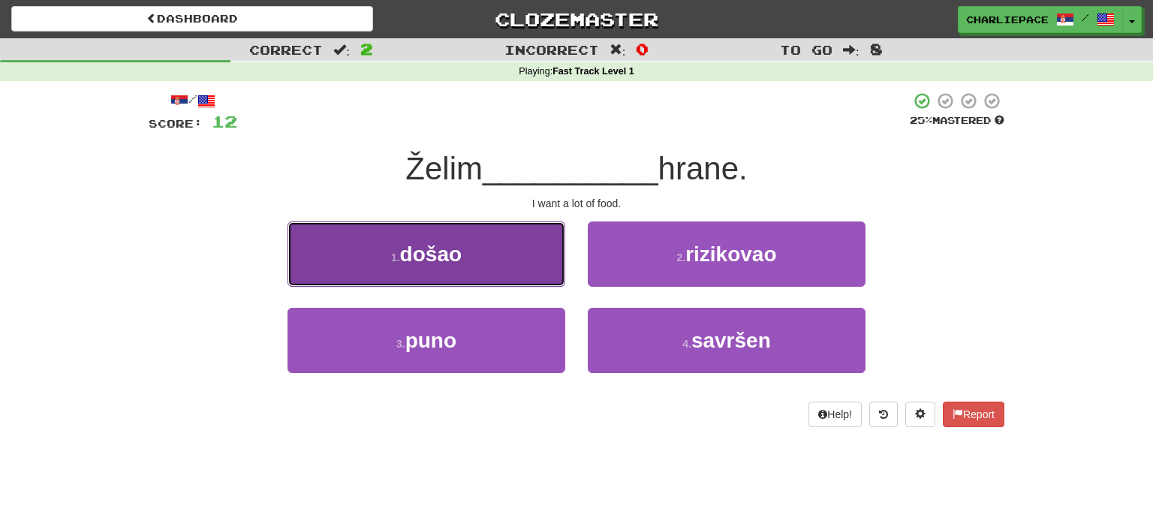
click at [442, 269] on button "1 . došao" at bounding box center [427, 254] width 278 height 65
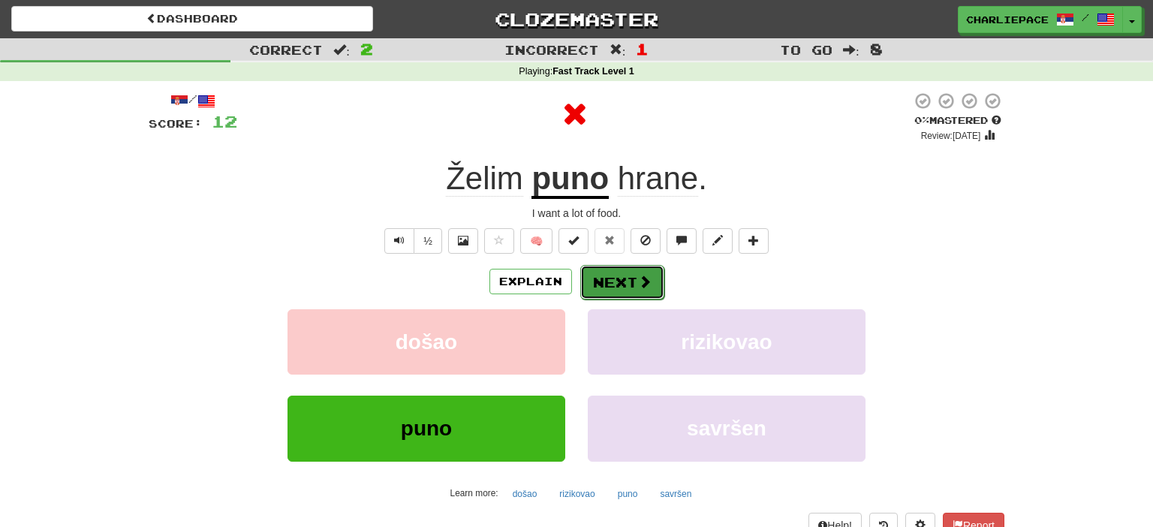
click at [635, 271] on button "Next" at bounding box center [622, 282] width 84 height 35
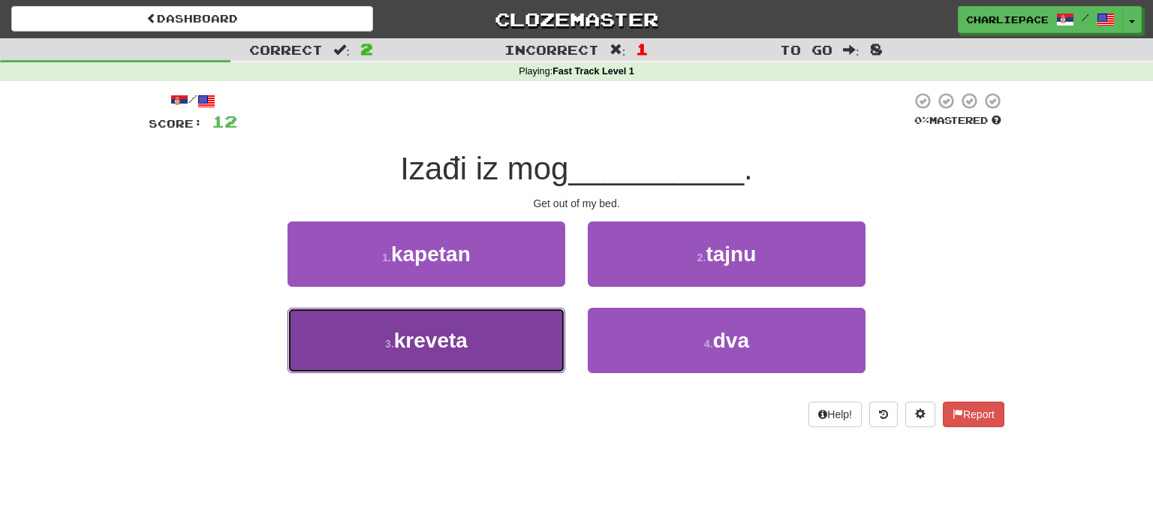
click at [482, 351] on button "3 . [GEOGRAPHIC_DATA]" at bounding box center [427, 340] width 278 height 65
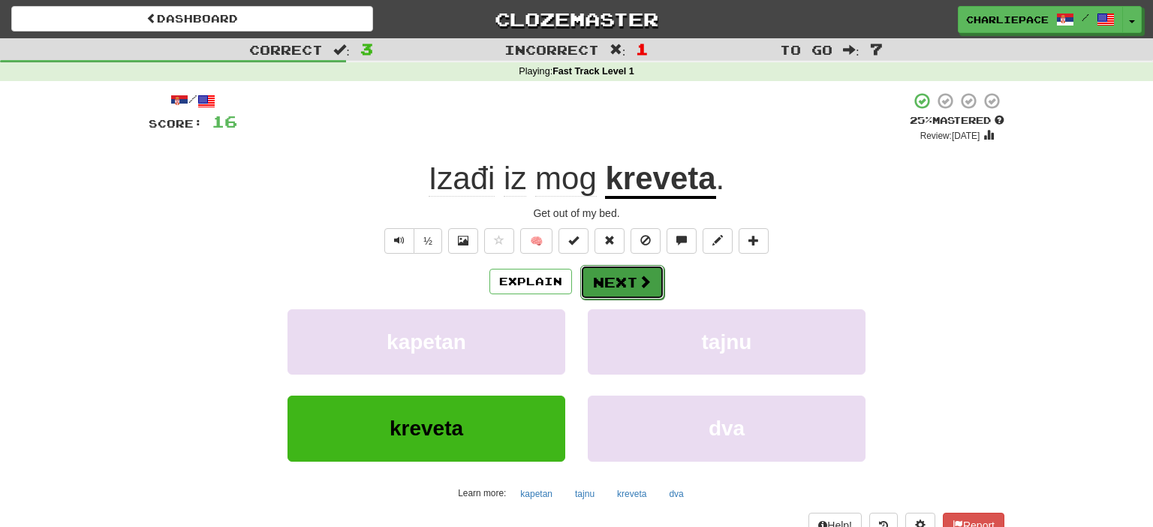
click at [617, 283] on button "Next" at bounding box center [622, 282] width 84 height 35
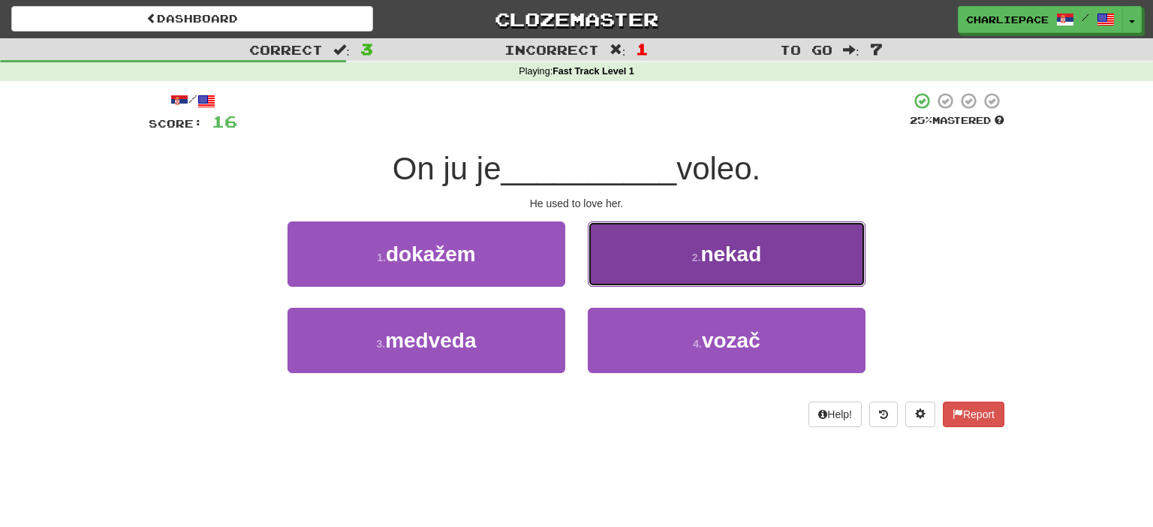
click at [704, 282] on button "2 . nekad" at bounding box center [727, 254] width 278 height 65
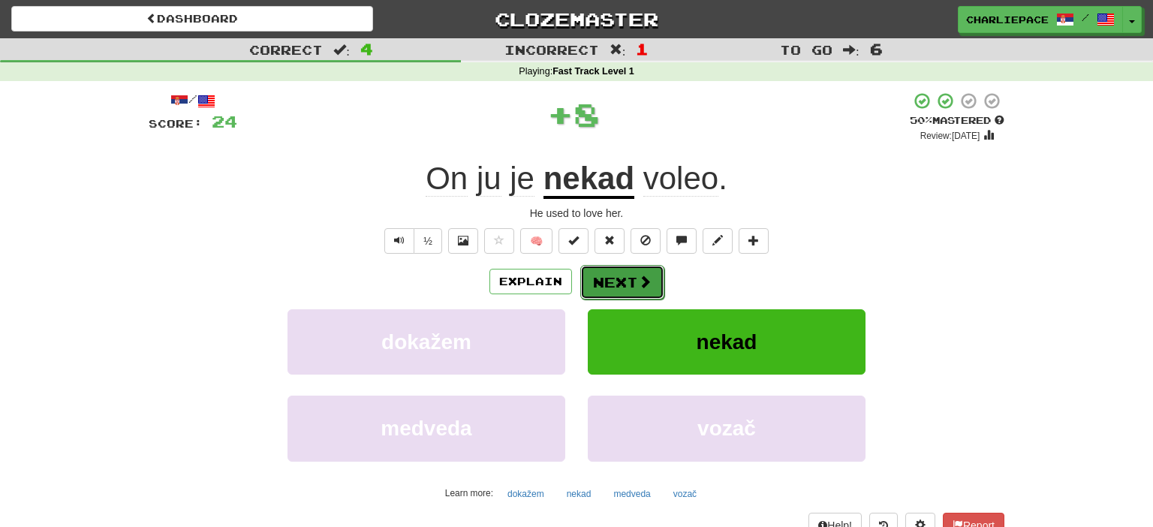
click at [615, 283] on button "Next" at bounding box center [622, 282] width 84 height 35
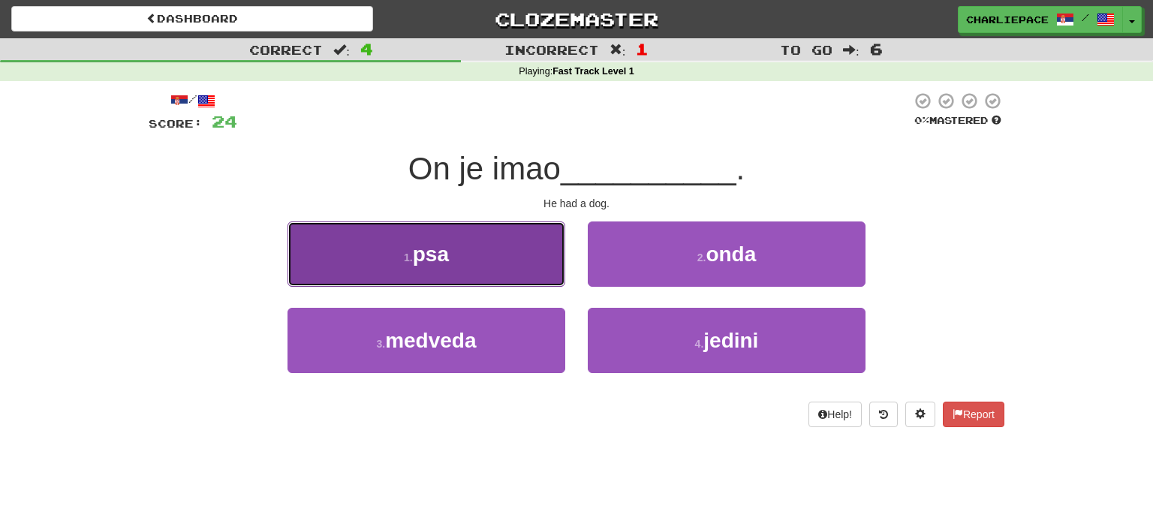
click at [517, 252] on button "1 . psa" at bounding box center [427, 254] width 278 height 65
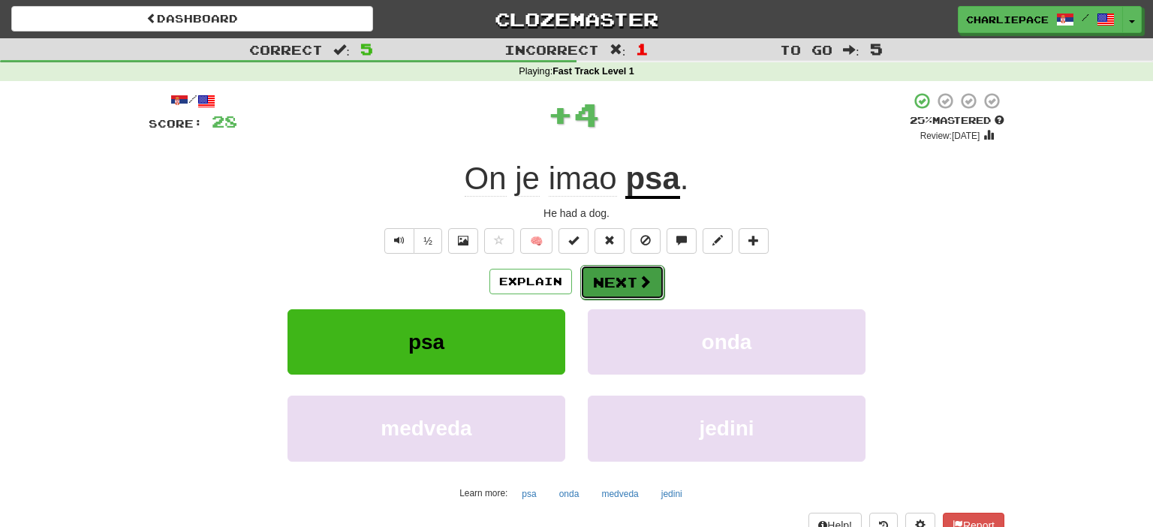
click at [632, 281] on button "Next" at bounding box center [622, 282] width 84 height 35
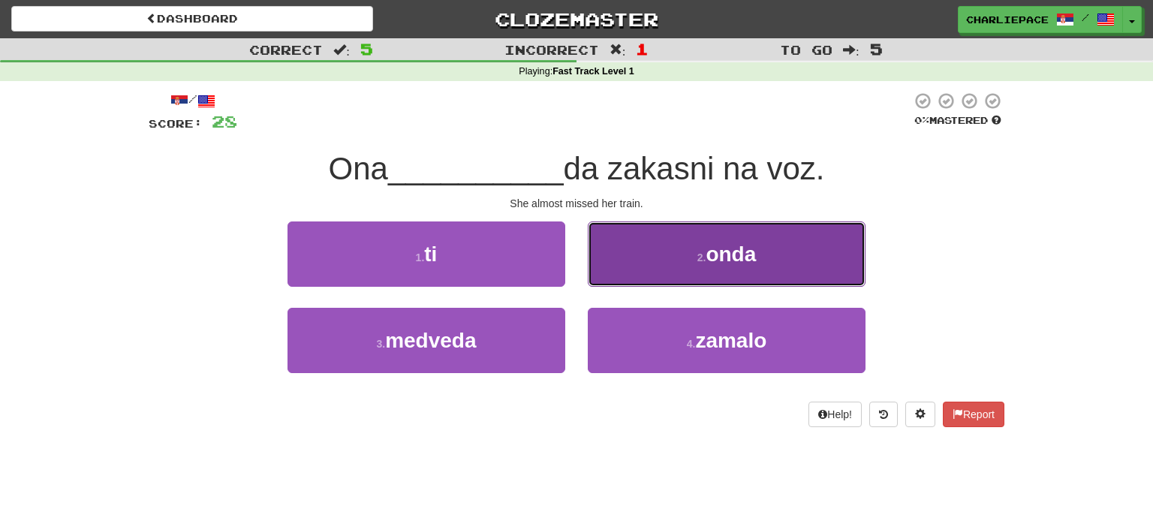
click at [657, 262] on button "2 . onda" at bounding box center [727, 254] width 278 height 65
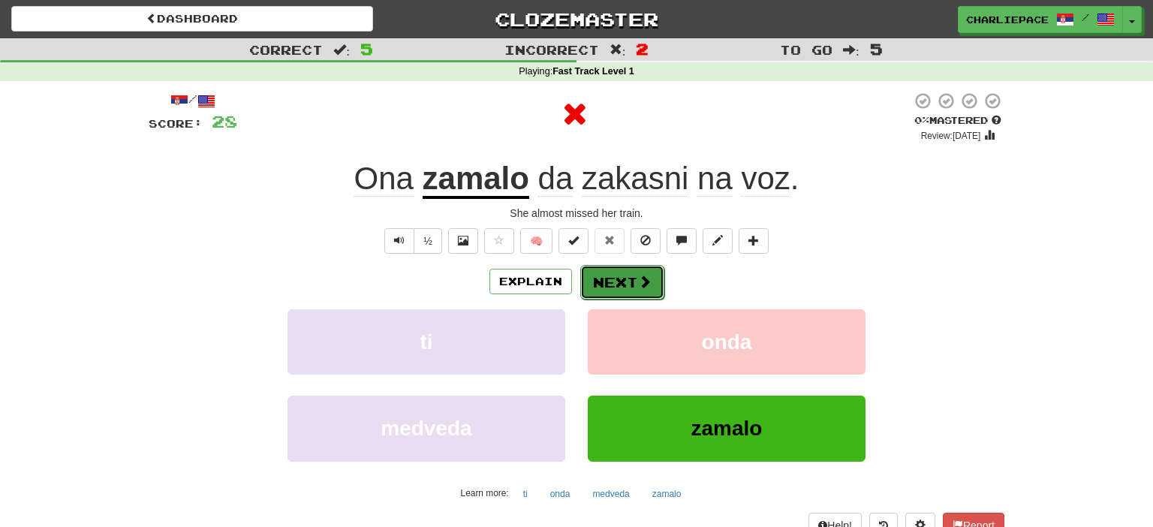
click at [629, 266] on button "Next" at bounding box center [622, 282] width 84 height 35
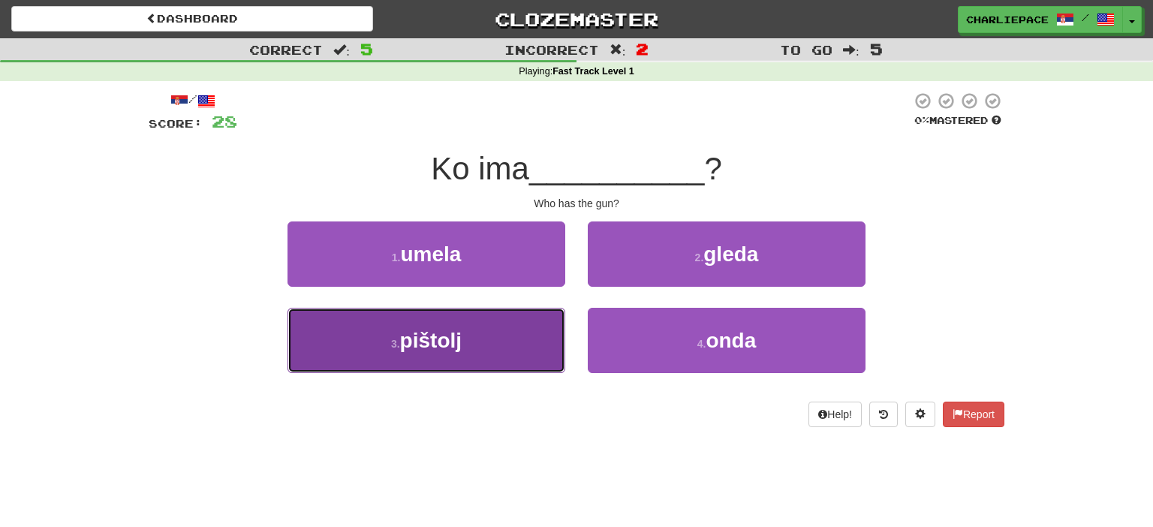
click at [467, 348] on button "3 . [GEOGRAPHIC_DATA]" at bounding box center [427, 340] width 278 height 65
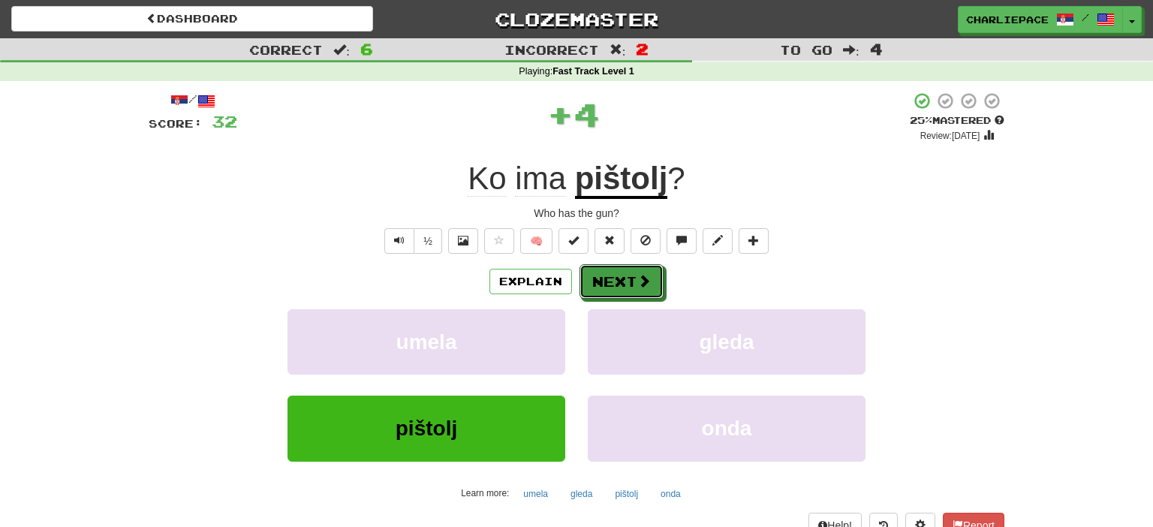
drag, startPoint x: 620, startPoint y: 285, endPoint x: 609, endPoint y: 167, distance: 118.4
click at [609, 167] on div "/ Score: 32 + 4 25 % Mastered Review: [DATE] Ko ima pištolj ? Who has the gun? …" at bounding box center [577, 315] width 856 height 446
click at [644, 287] on span at bounding box center [645, 282] width 14 height 14
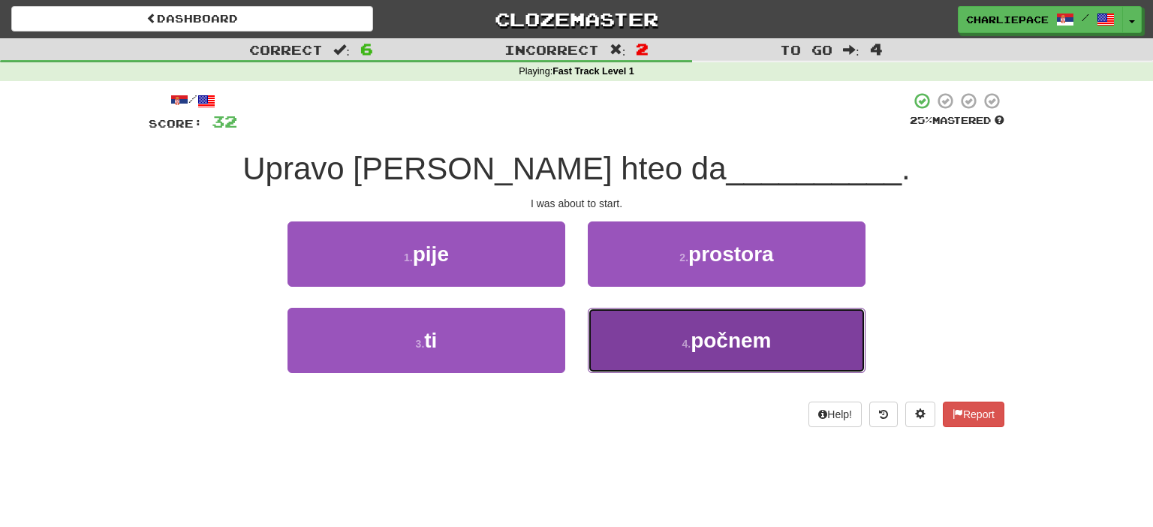
click at [708, 345] on span "počnem" at bounding box center [731, 340] width 80 height 23
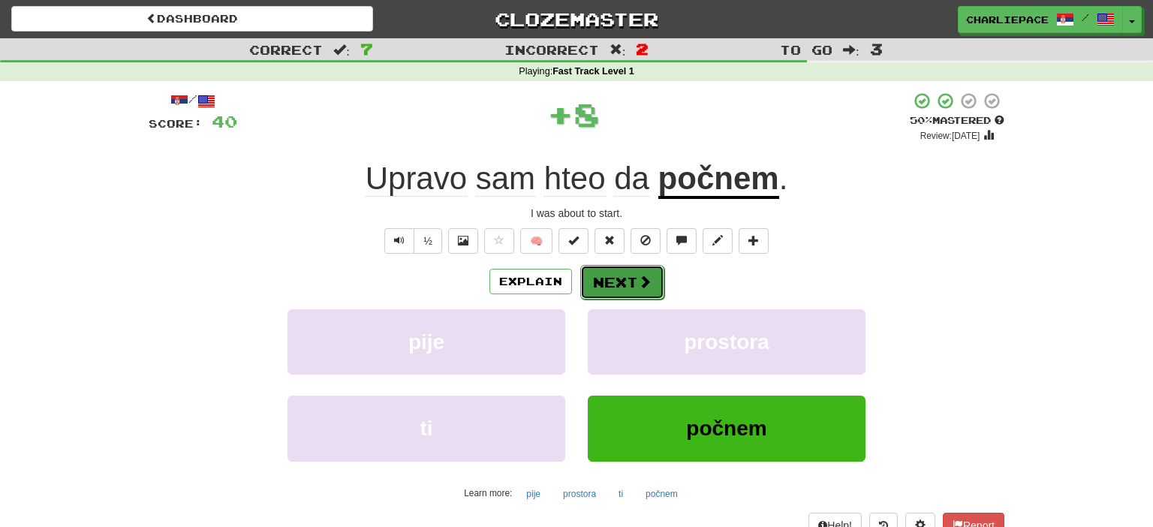
click at [633, 285] on button "Next" at bounding box center [622, 282] width 84 height 35
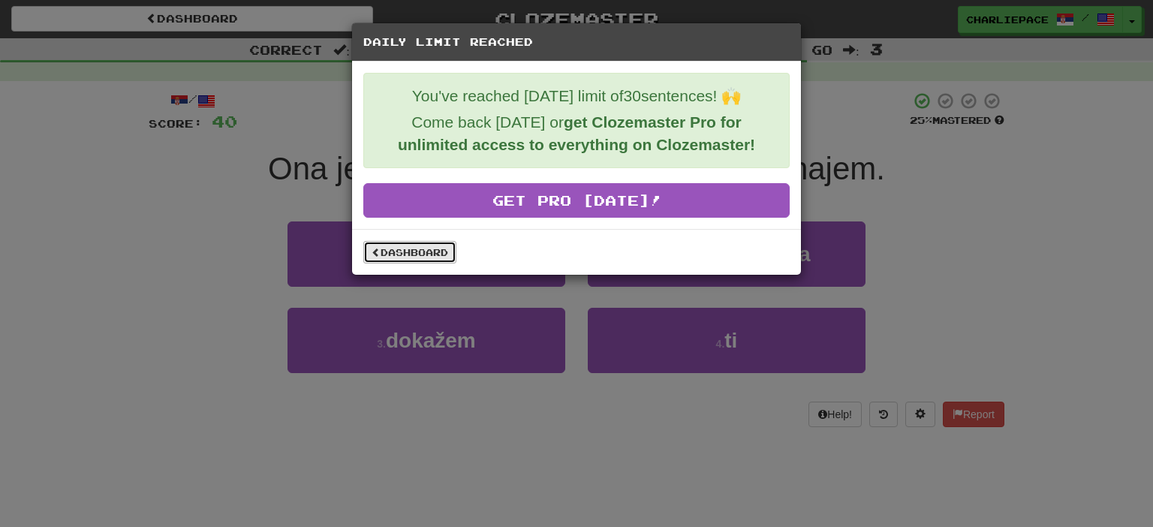
click at [436, 253] on link "Dashboard" at bounding box center [409, 252] width 93 height 23
